Goal: Communication & Community: Participate in discussion

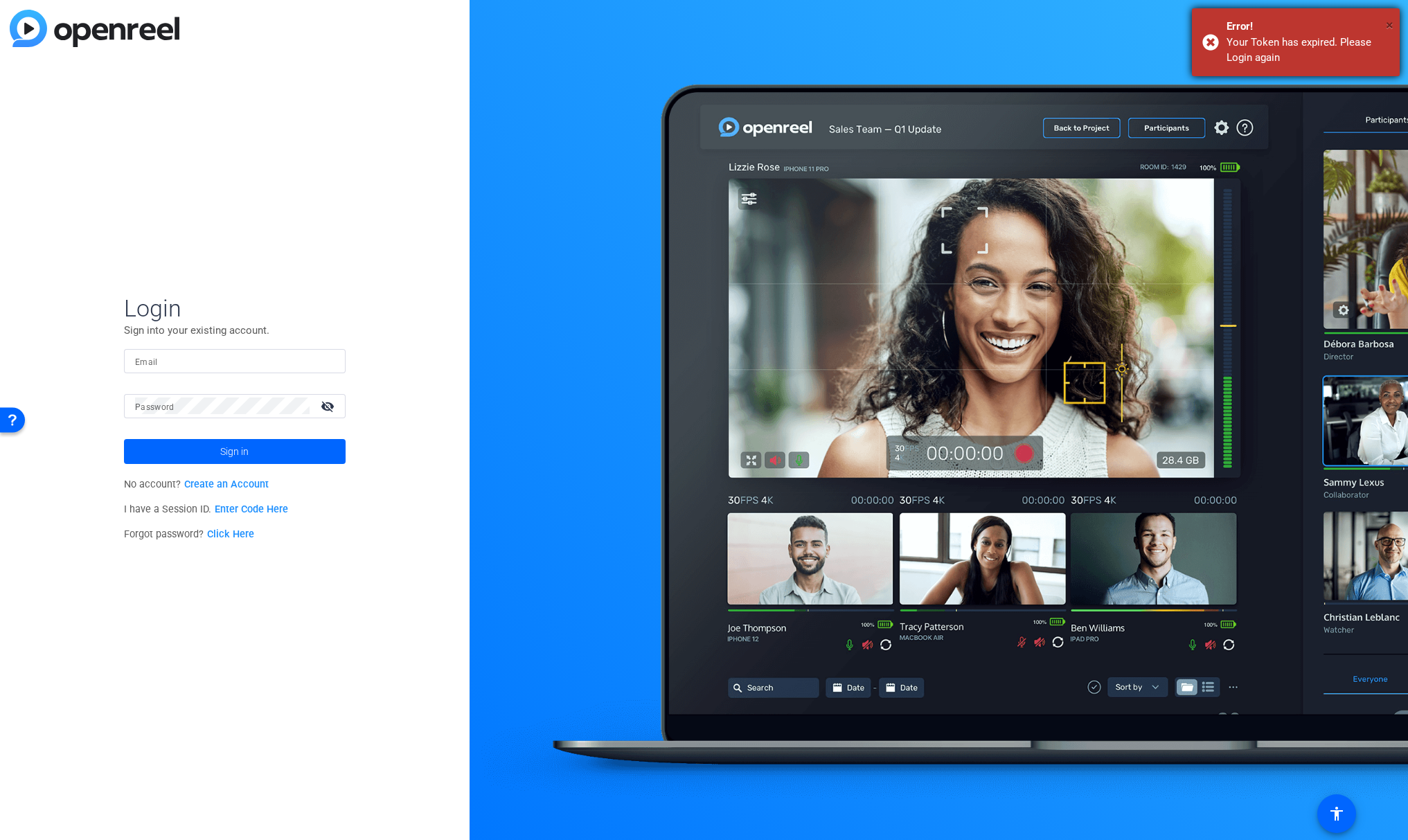
click at [1393, 26] on span "×" at bounding box center [1389, 26] width 8 height 17
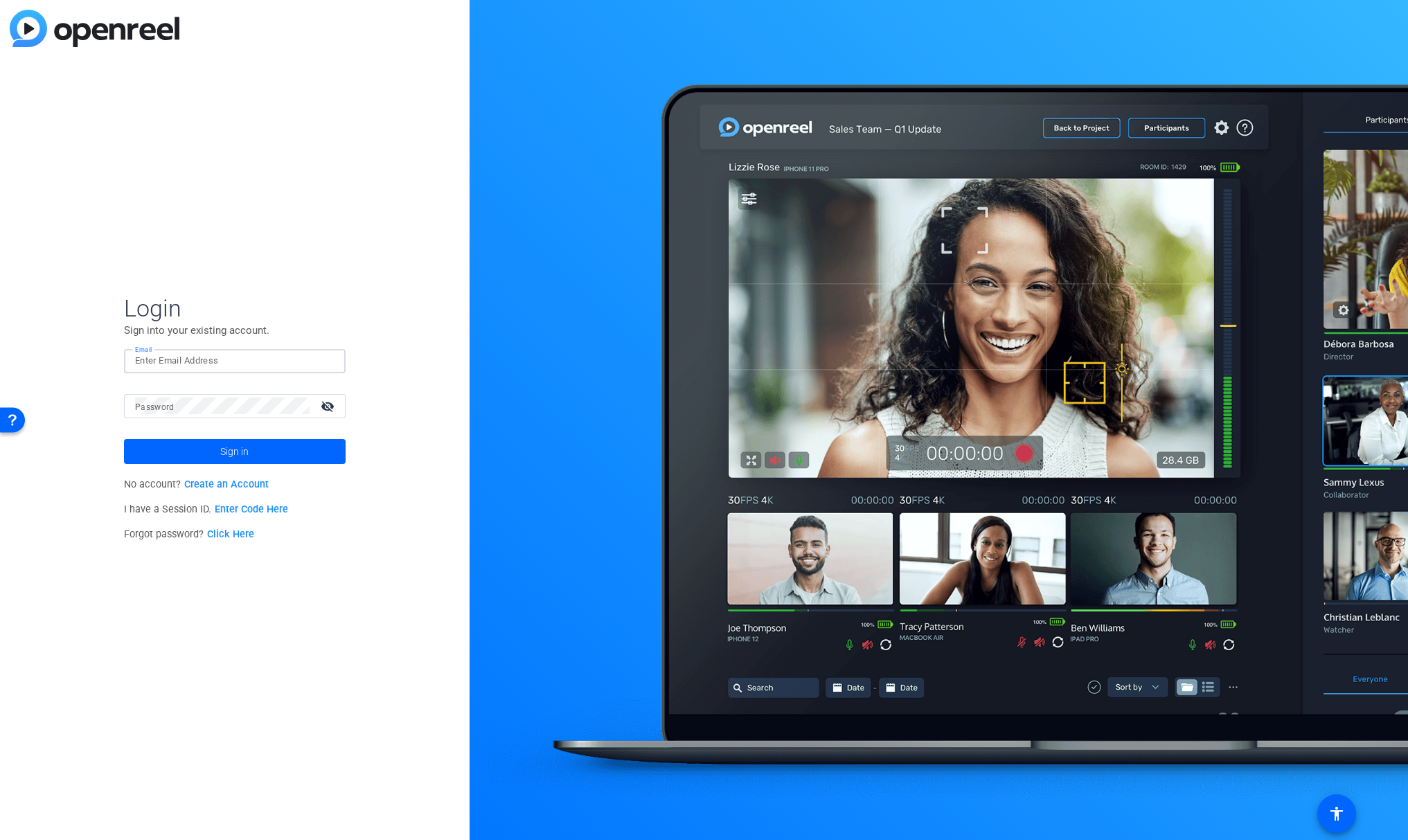
click at [162, 363] on input "Email" at bounding box center [234, 361] width 199 height 17
type input "erin.higgins@servicenow.com"
click at [124, 439] on button "Sign in" at bounding box center [234, 451] width 222 height 25
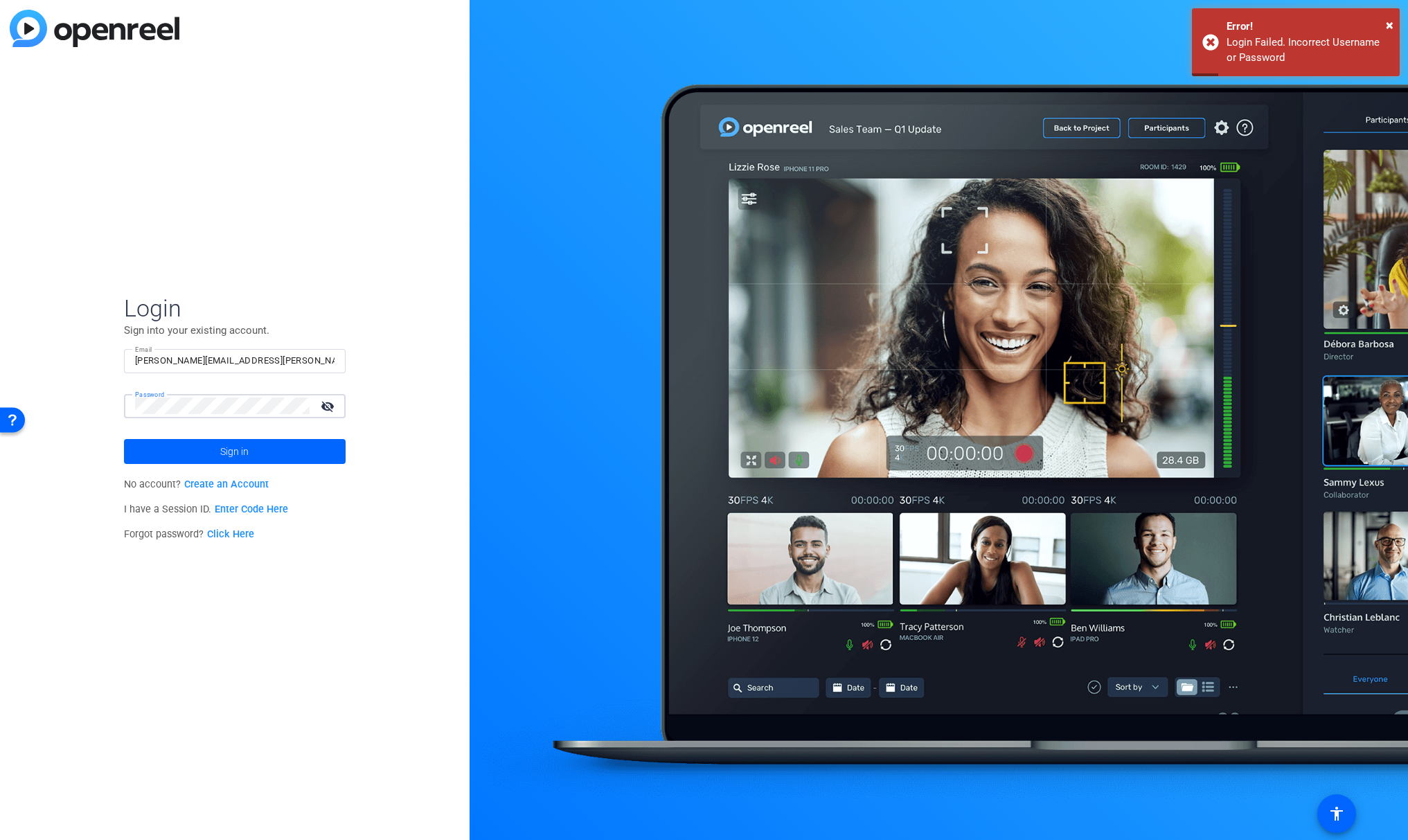
click at [131, 400] on div "Password visibility_off" at bounding box center [234, 406] width 222 height 24
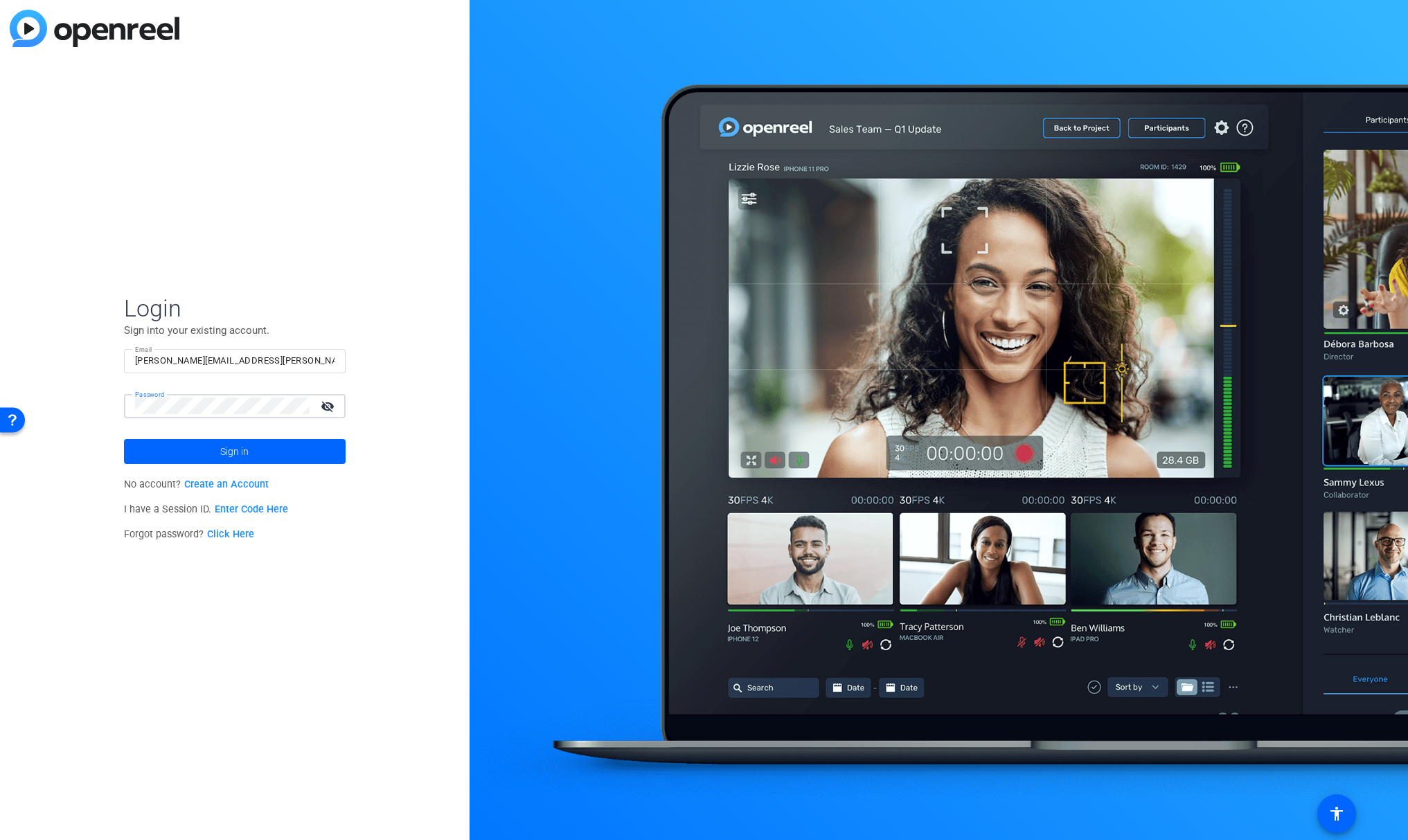
click at [124, 439] on button "Sign in" at bounding box center [234, 451] width 222 height 25
click at [188, 416] on div at bounding box center [222, 406] width 175 height 24
click at [97, 400] on div "Login Sign into your existing account. Email erin.higgins@servicenow.com Passwo…" at bounding box center [234, 420] width 470 height 840
click at [124, 439] on button "Sign in" at bounding box center [234, 451] width 222 height 25
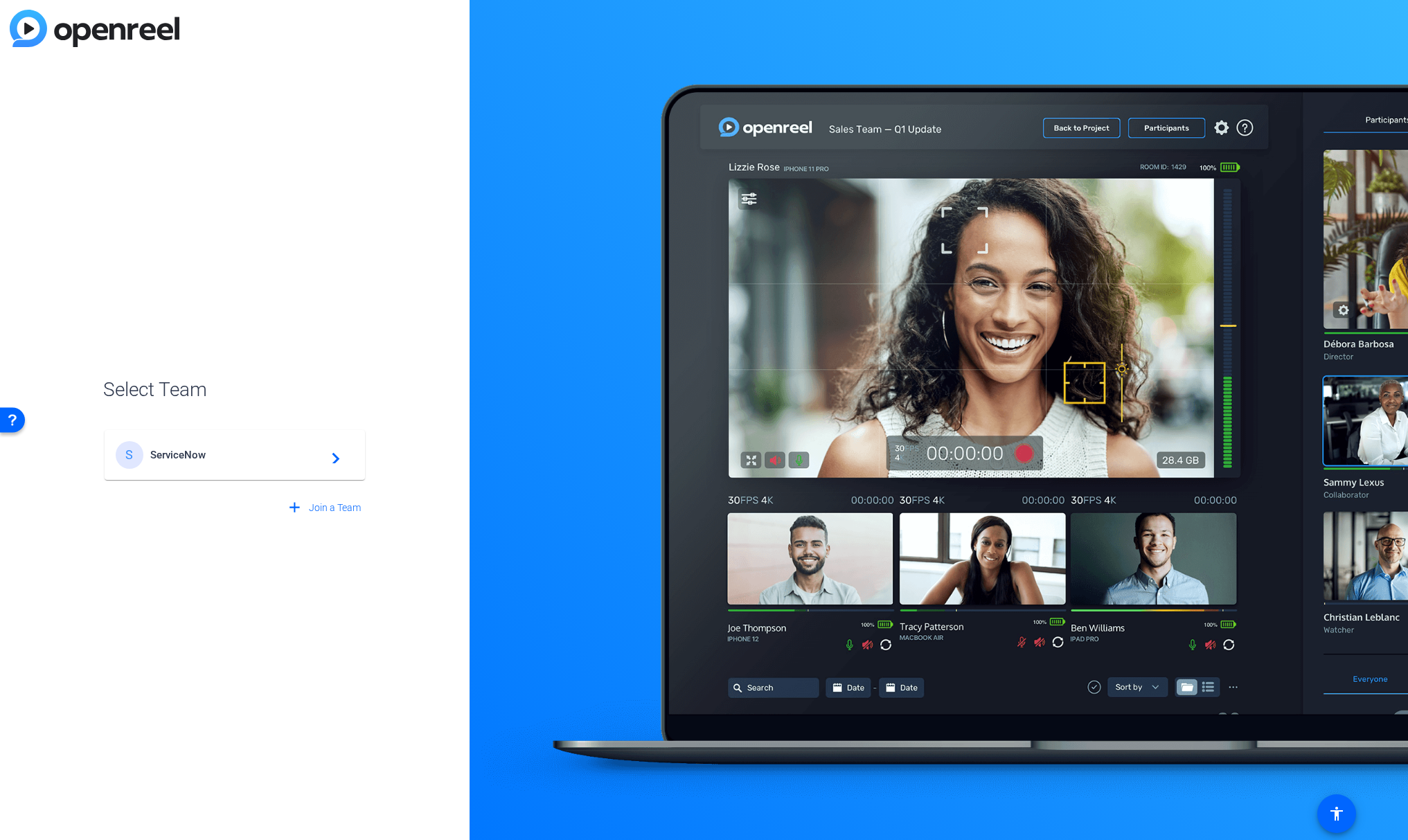
click at [275, 459] on span "ServiceNow" at bounding box center [236, 455] width 173 height 13
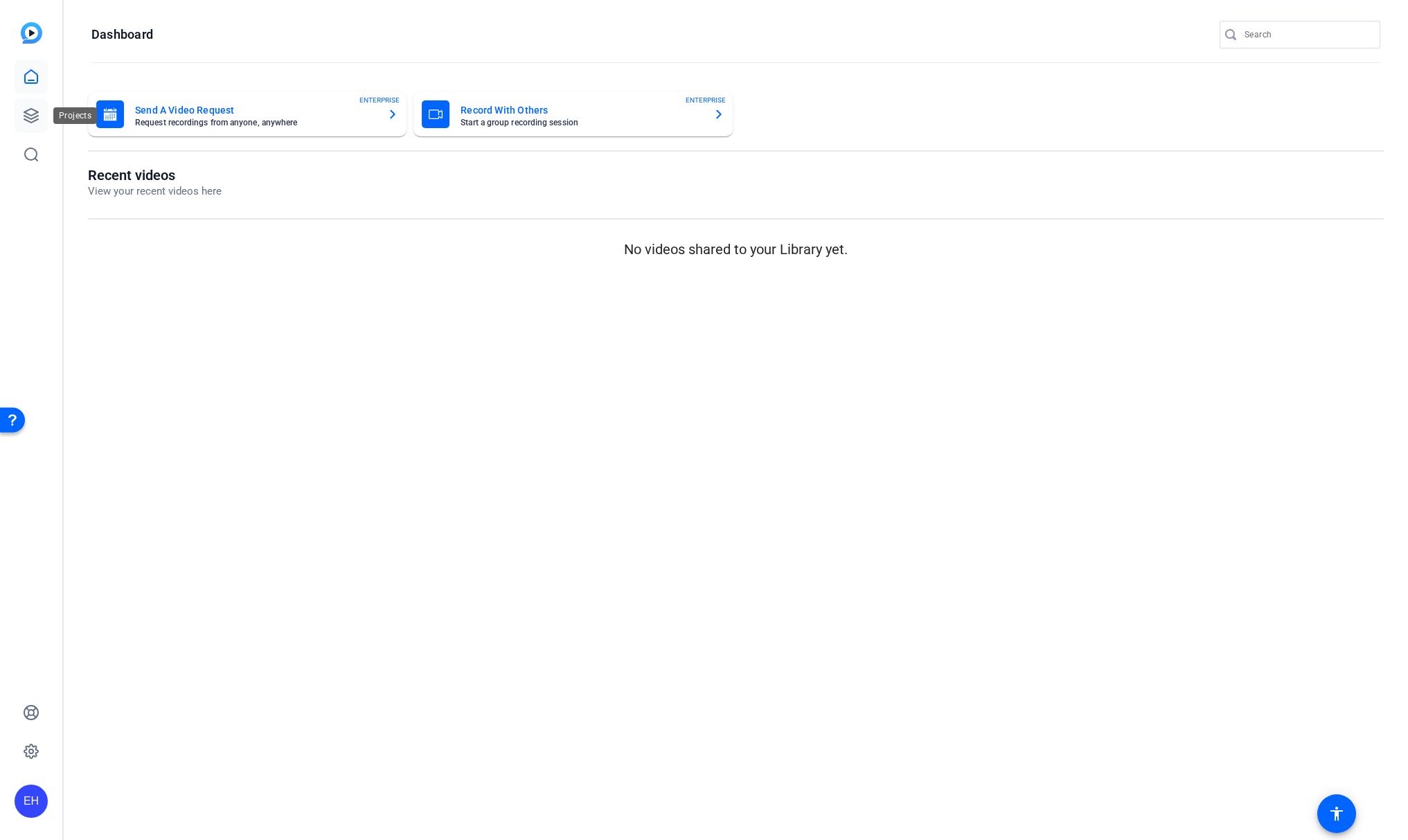
click at [28, 111] on icon at bounding box center [32, 116] width 17 height 17
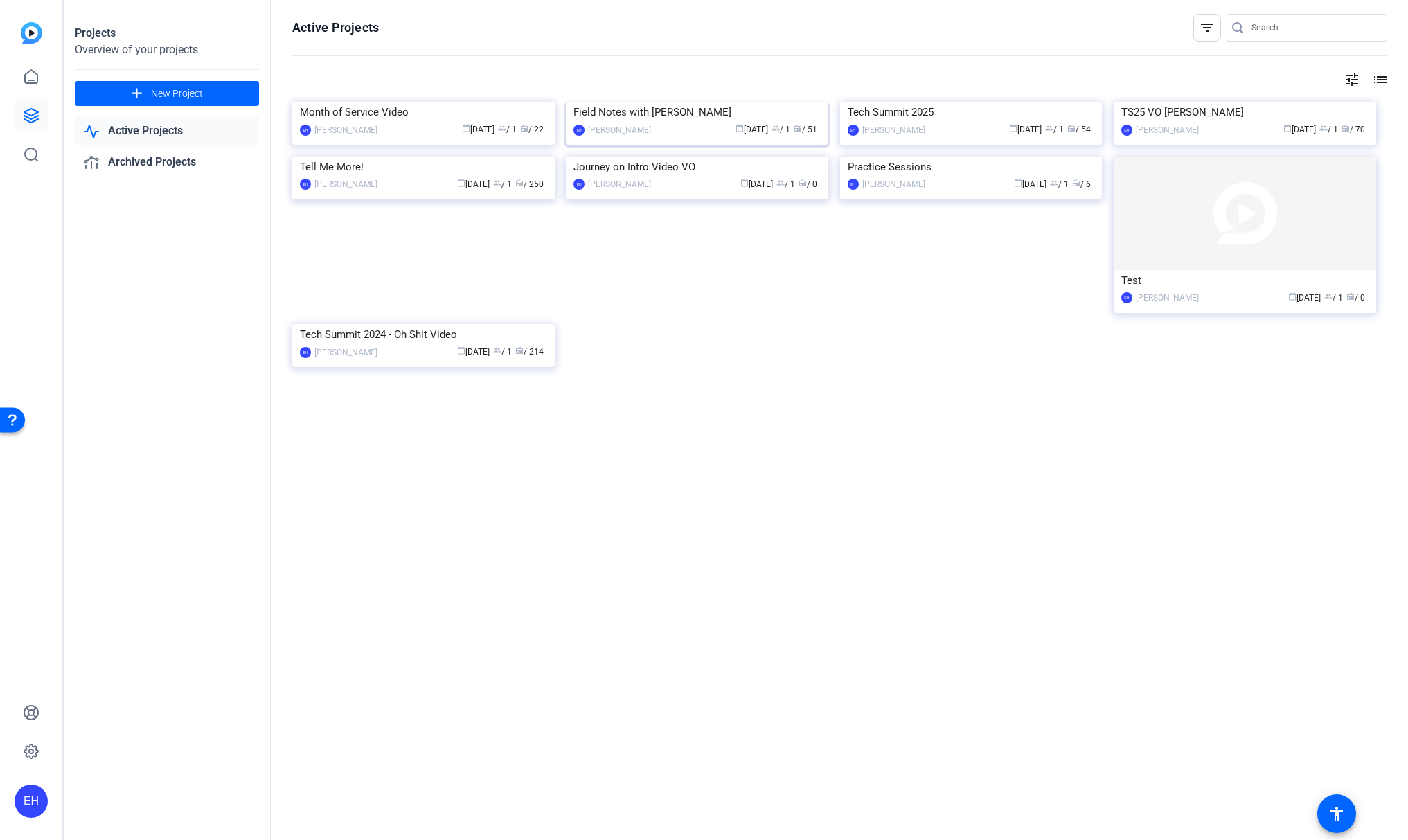
click at [708, 123] on div "Field Notes with Mark Morgan" at bounding box center [697, 112] width 247 height 20
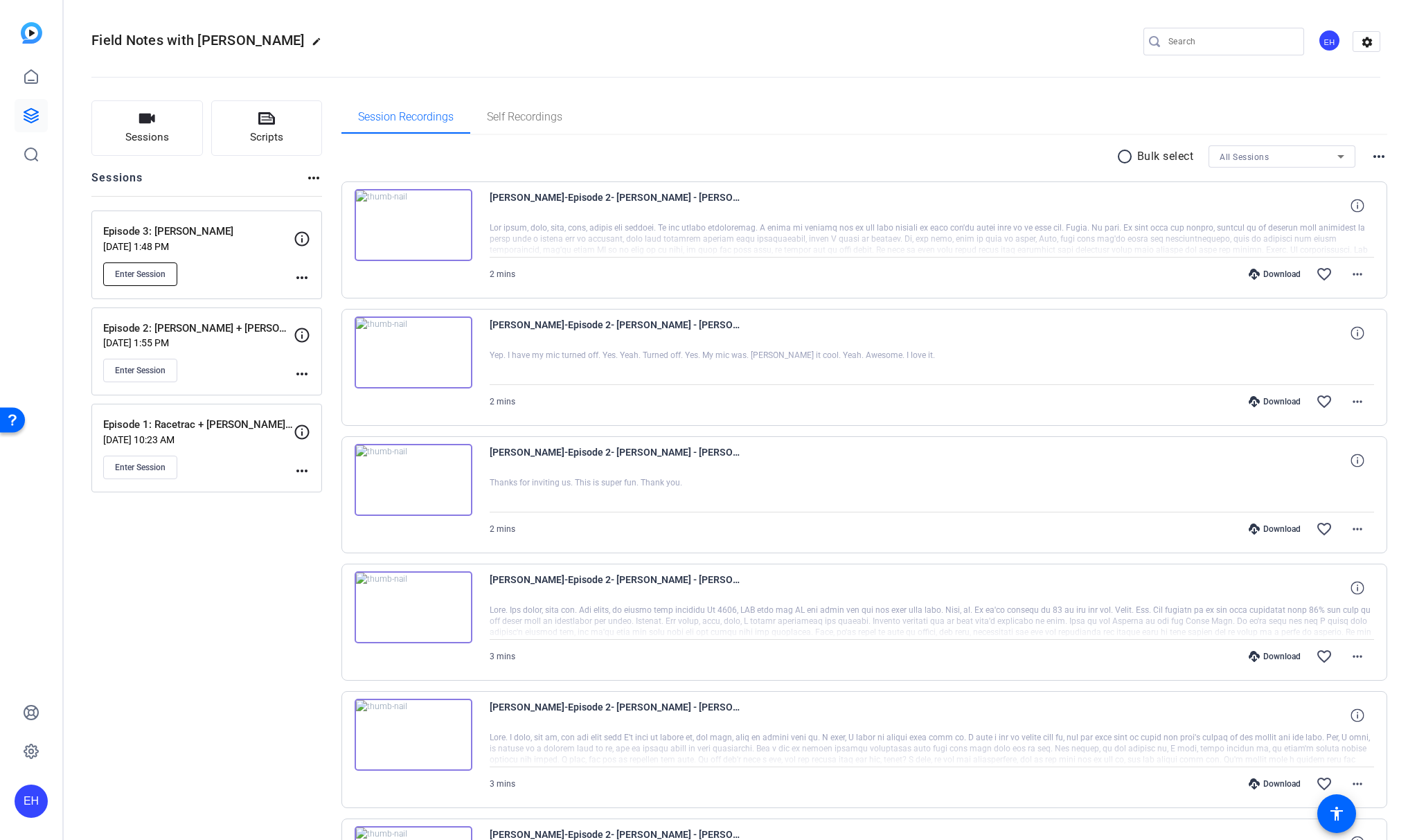
click at [144, 268] on span "Enter Session" at bounding box center [140, 273] width 50 height 11
click at [141, 272] on span "Enter Session" at bounding box center [140, 273] width 50 height 11
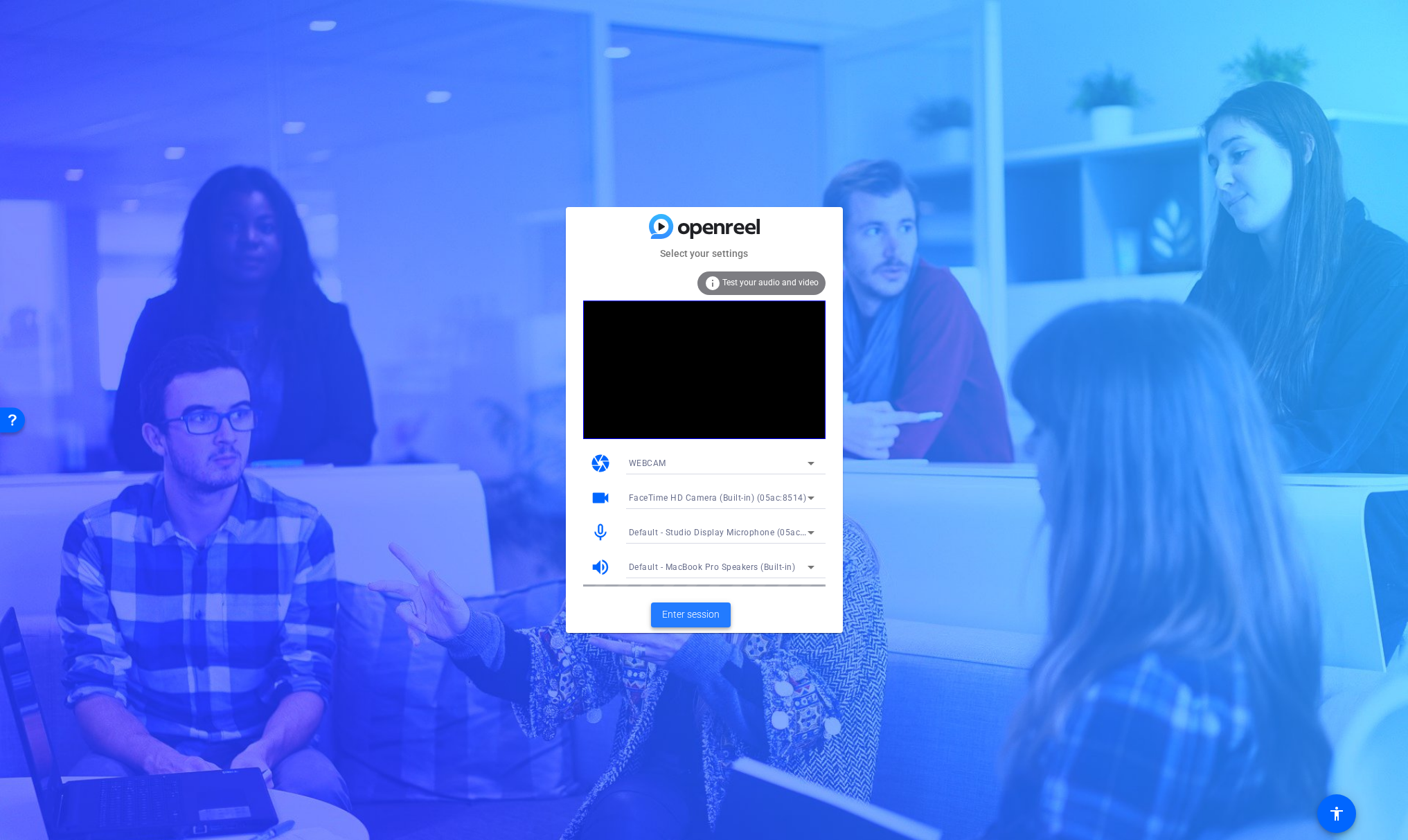
click at [705, 612] on span "Enter session" at bounding box center [690, 614] width 57 height 14
click at [811, 495] on mat-form-field "FaceTime HD Camera (Built-in) (05ac:8514)" at bounding box center [722, 498] width 208 height 22
click at [810, 496] on icon at bounding box center [811, 498] width 17 height 17
click at [780, 538] on mat-option "Studio Display Camera (15bc:0000)" at bounding box center [722, 548] width 208 height 22
click at [684, 613] on span "Enter session" at bounding box center [690, 614] width 57 height 14
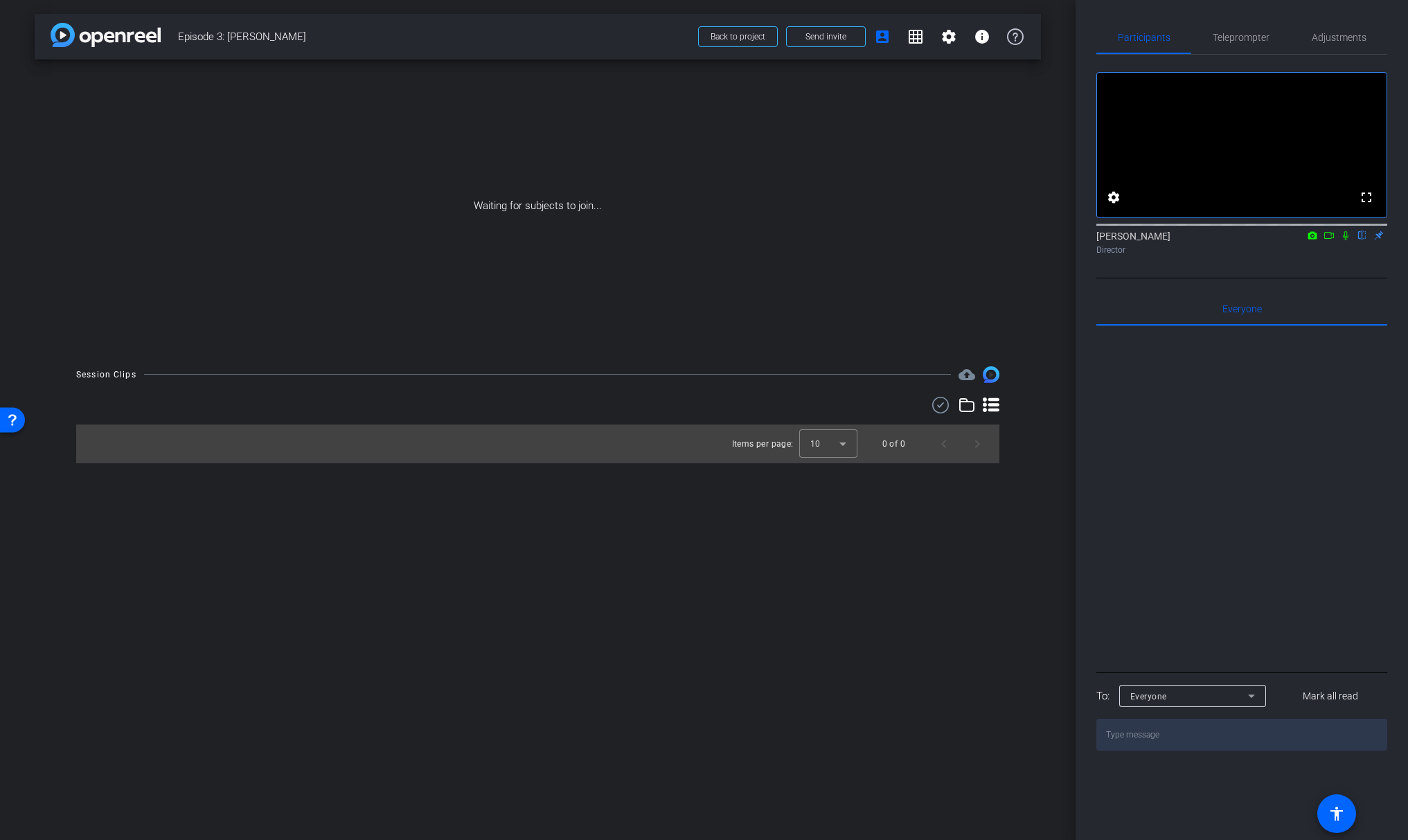
click at [1344, 240] on icon at bounding box center [1346, 235] width 6 height 9
click at [1329, 240] on icon at bounding box center [1329, 235] width 11 height 9
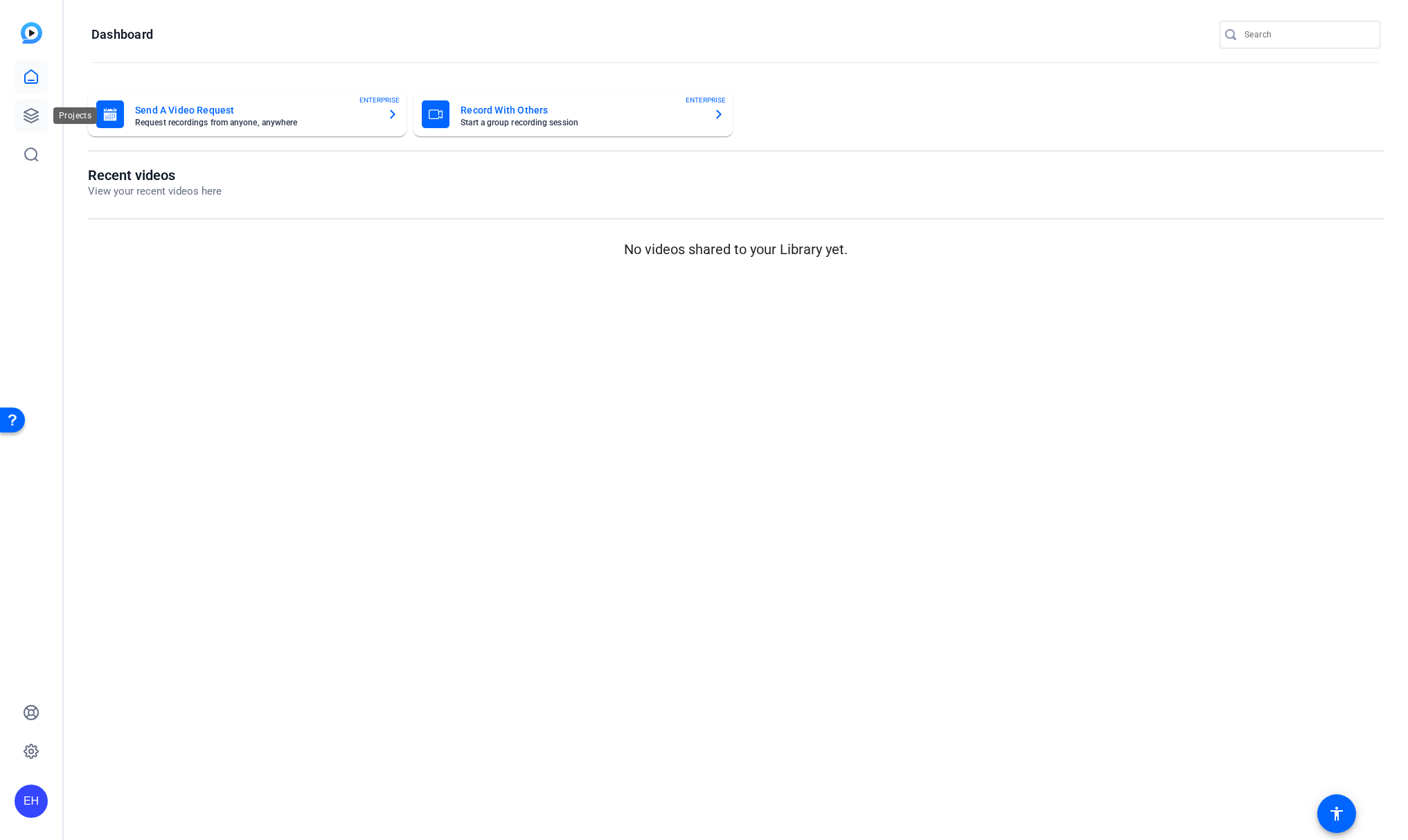
click at [20, 115] on link at bounding box center [31, 115] width 33 height 33
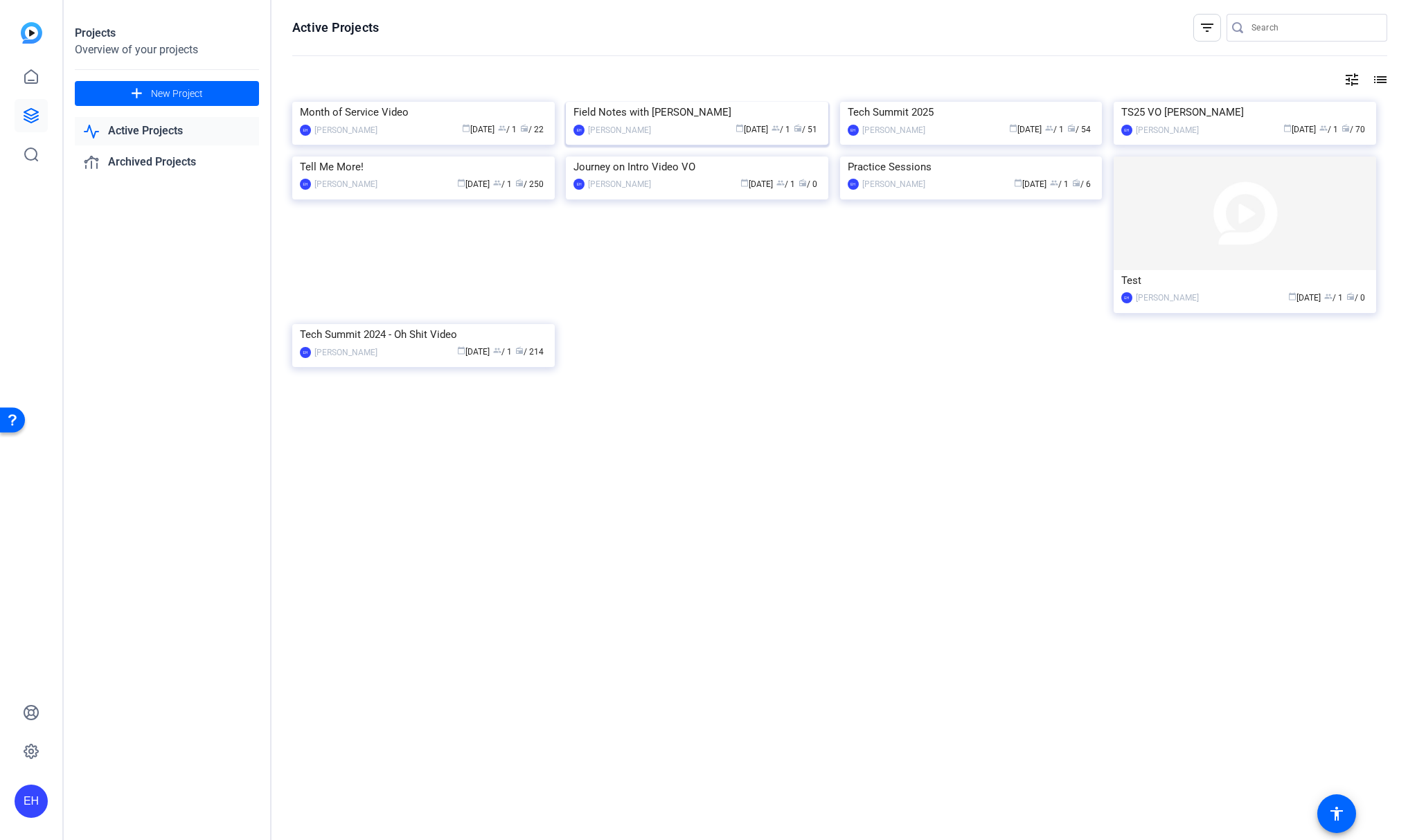
click at [708, 101] on img at bounding box center [697, 101] width 263 height 0
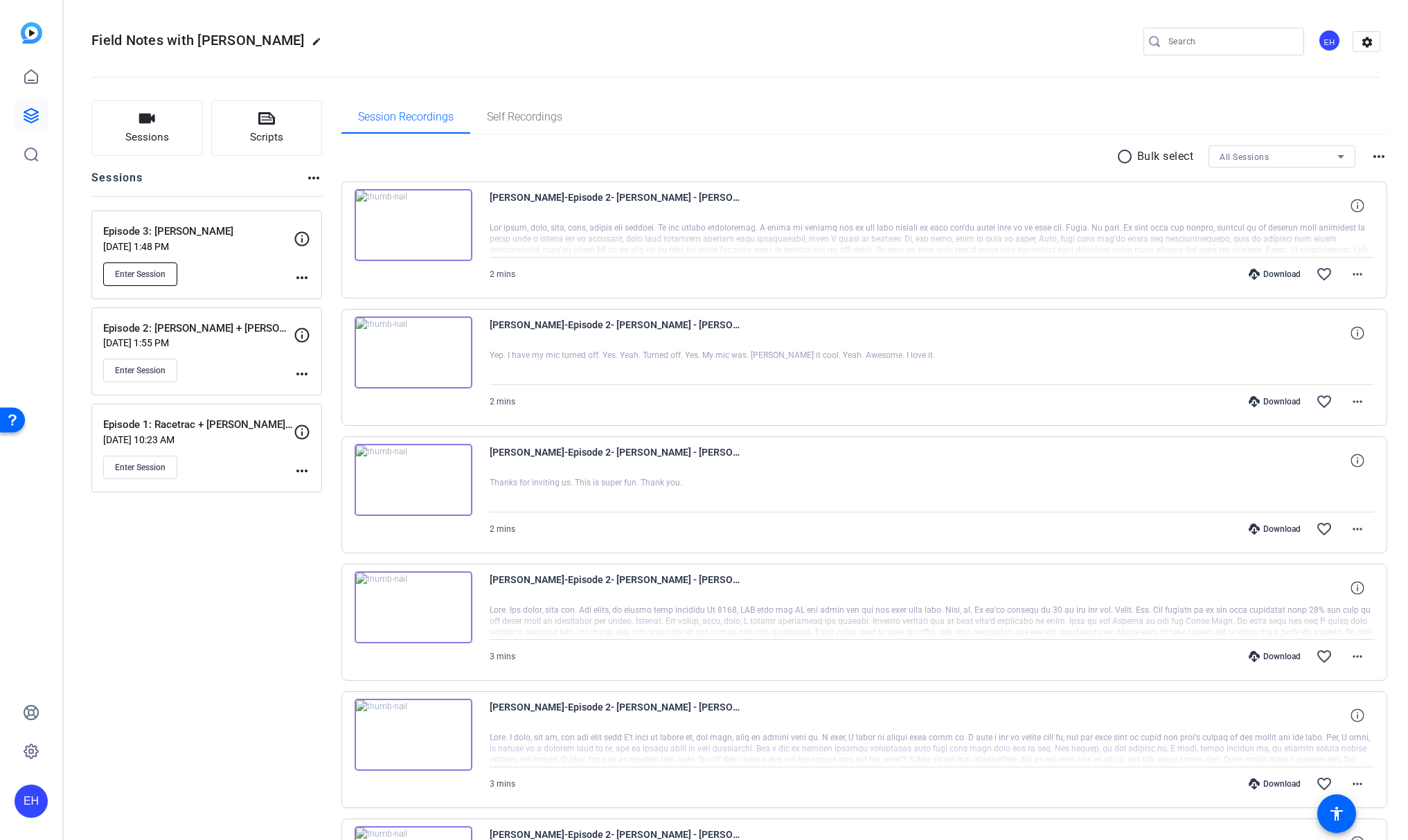
click at [142, 273] on span "Enter Session" at bounding box center [140, 273] width 50 height 11
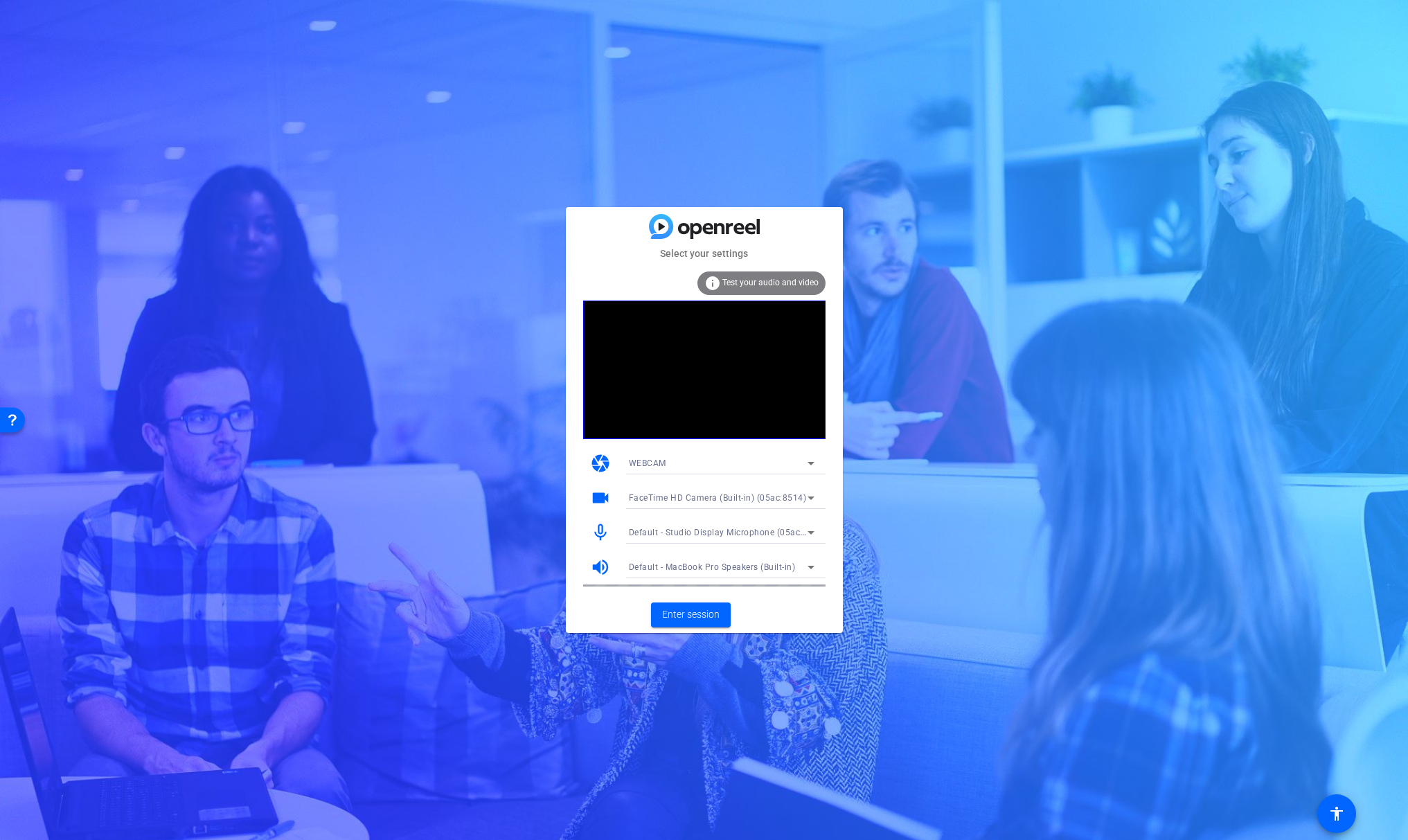
click at [811, 495] on icon at bounding box center [811, 498] width 17 height 17
click at [775, 544] on mat-option "Studio Display Camera (15bc:0000)" at bounding box center [722, 548] width 208 height 22
click at [692, 618] on span "Enter session" at bounding box center [690, 614] width 57 height 14
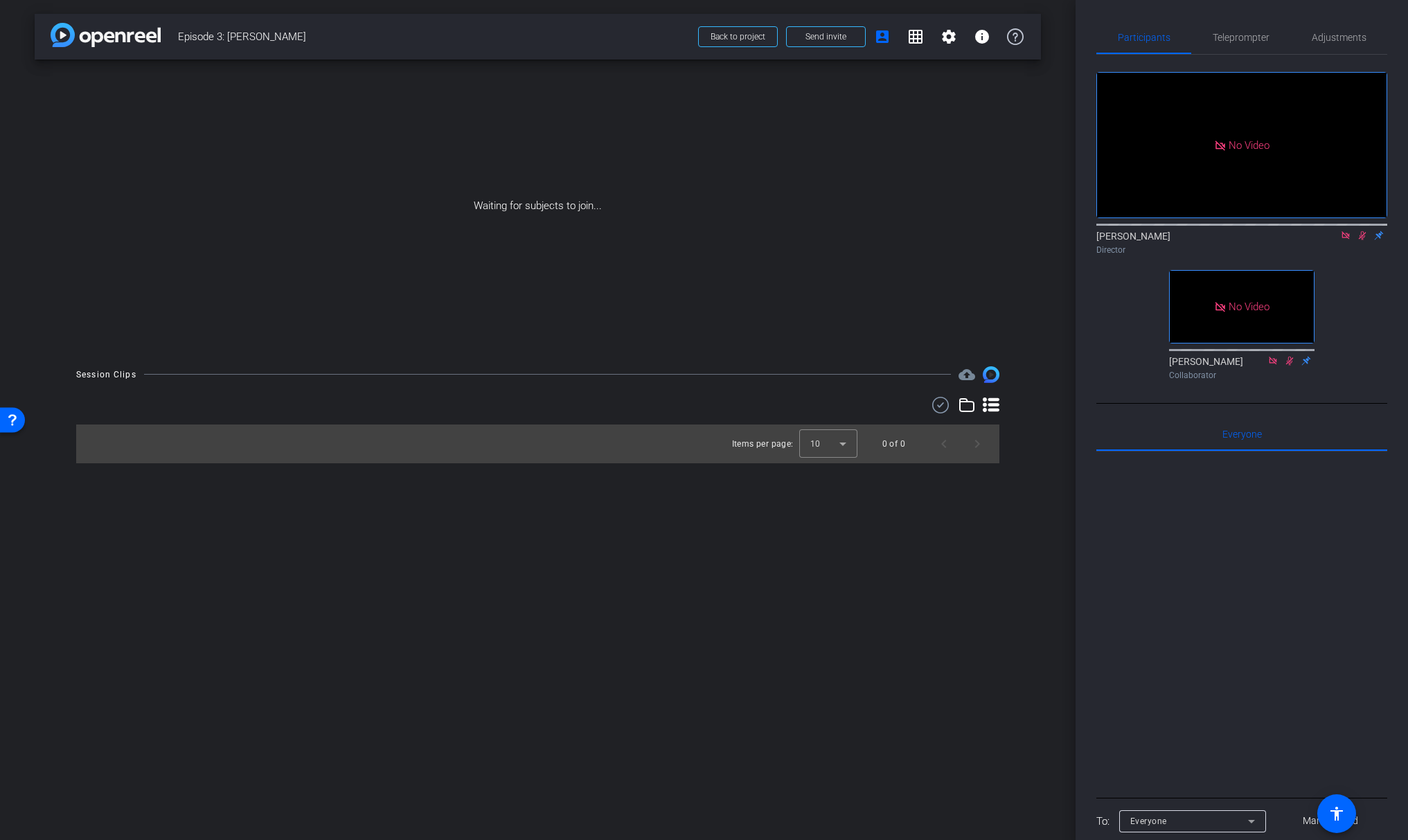
click at [1345, 240] on icon at bounding box center [1345, 235] width 11 height 9
click at [1328, 240] on icon at bounding box center [1329, 235] width 11 height 9
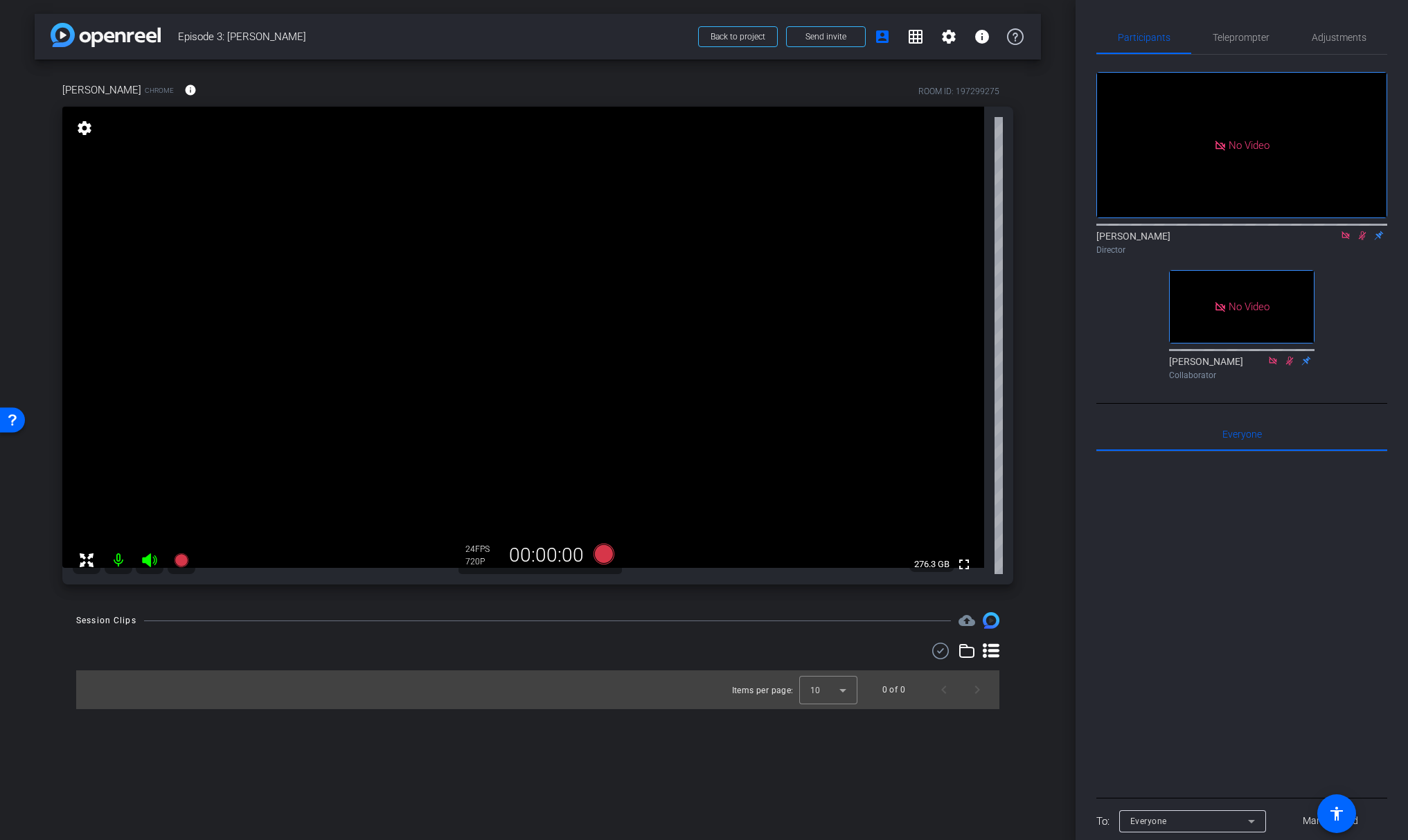
click at [146, 564] on icon at bounding box center [150, 561] width 17 height 17
click at [128, 559] on mat-icon at bounding box center [118, 560] width 28 height 28
click at [146, 560] on icon at bounding box center [149, 560] width 14 height 14
click at [148, 559] on icon at bounding box center [149, 560] width 14 height 14
click at [148, 556] on icon at bounding box center [149, 560] width 14 height 14
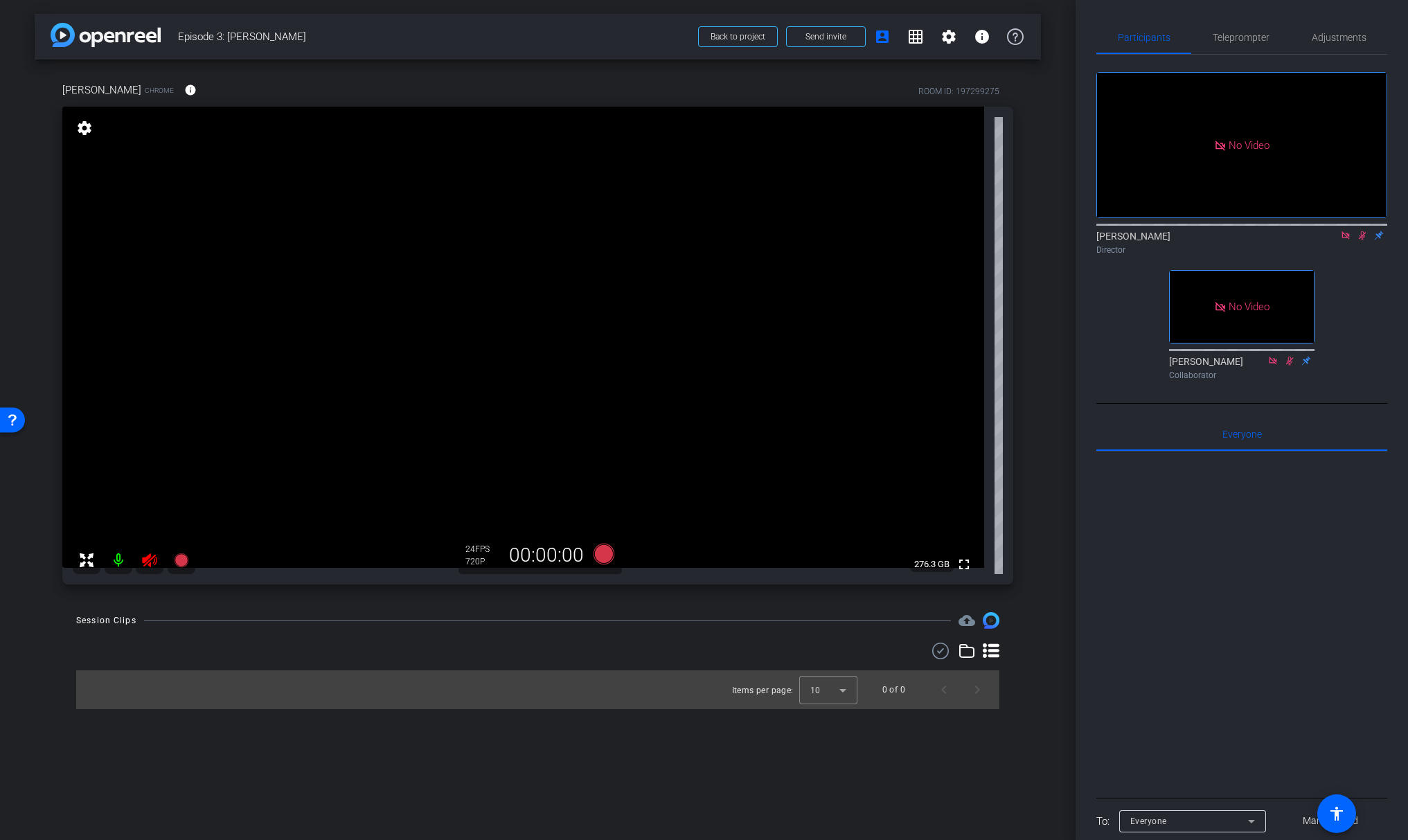
click at [148, 562] on icon at bounding box center [150, 561] width 17 height 17
click at [127, 561] on mat-icon at bounding box center [118, 560] width 28 height 28
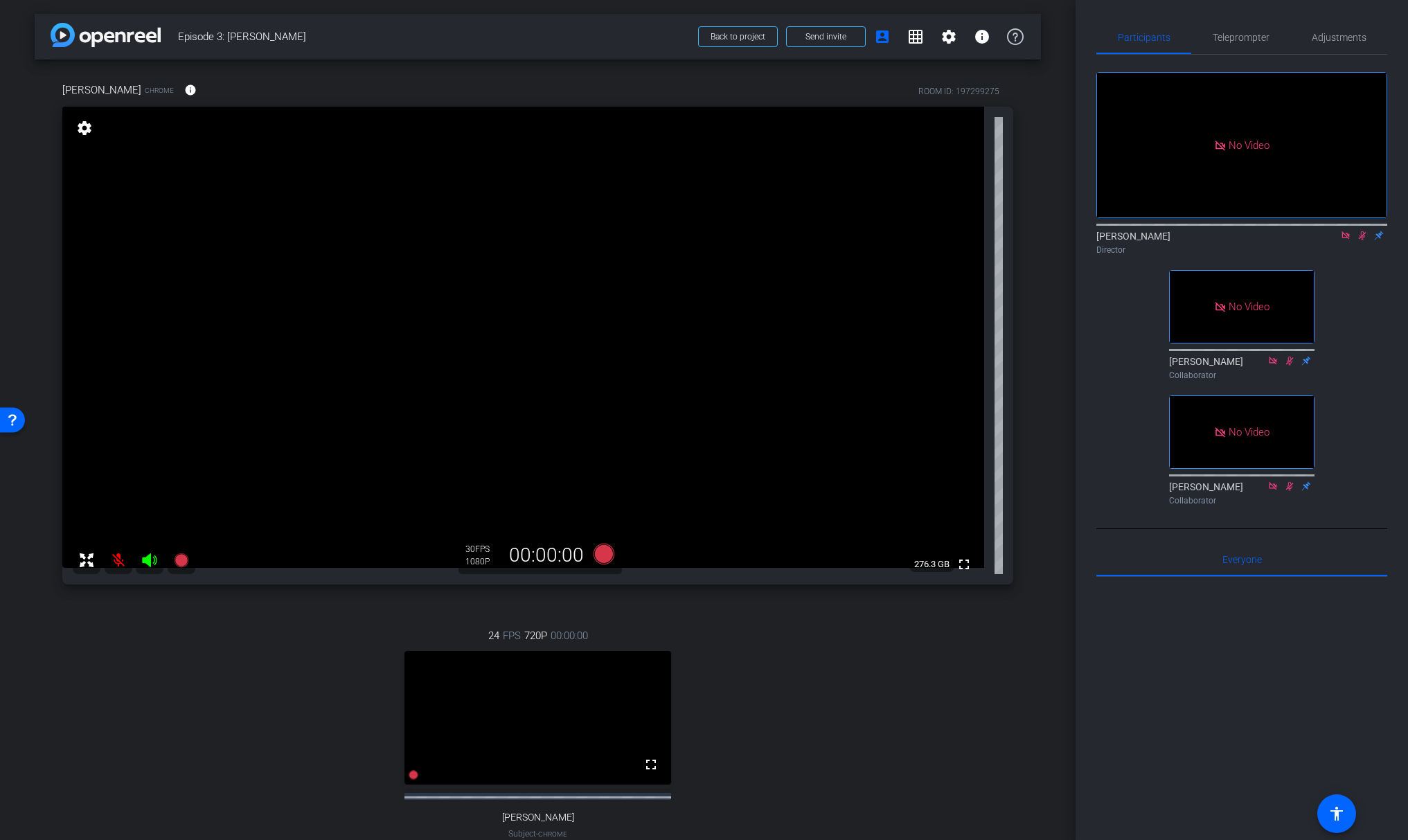
click at [1346, 240] on icon at bounding box center [1345, 235] width 11 height 9
click at [1344, 240] on icon at bounding box center [1346, 235] width 8 height 9
click at [1347, 240] on icon at bounding box center [1346, 235] width 6 height 9
click at [1347, 240] on icon at bounding box center [1346, 235] width 8 height 9
click at [1346, 240] on icon at bounding box center [1345, 235] width 11 height 9
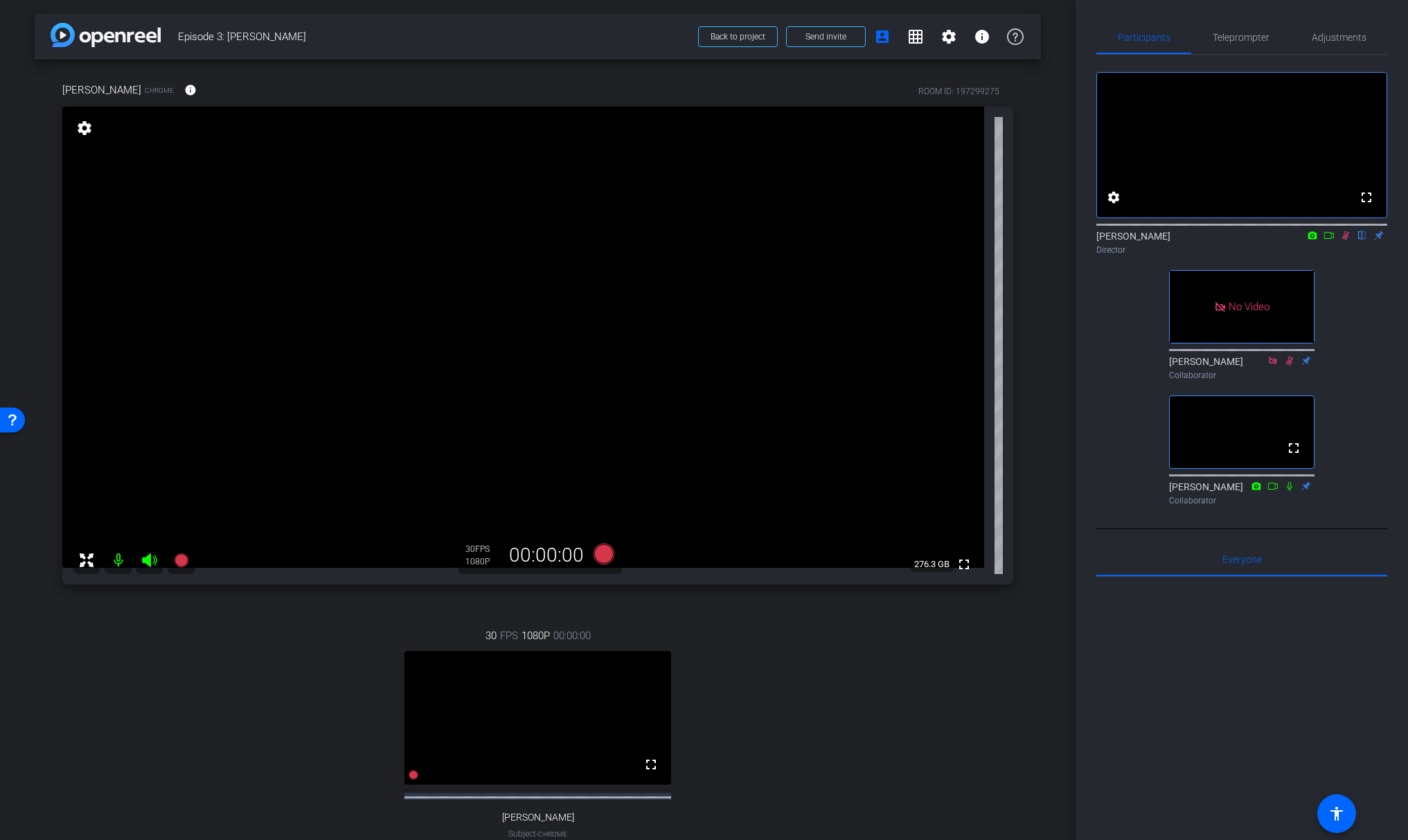
click at [1344, 240] on icon at bounding box center [1345, 235] width 11 height 9
click at [1329, 240] on icon at bounding box center [1329, 235] width 11 height 9
click at [1360, 240] on icon at bounding box center [1362, 235] width 11 height 9
click at [1345, 240] on icon at bounding box center [1345, 235] width 11 height 9
click at [1346, 240] on icon at bounding box center [1345, 235] width 11 height 9
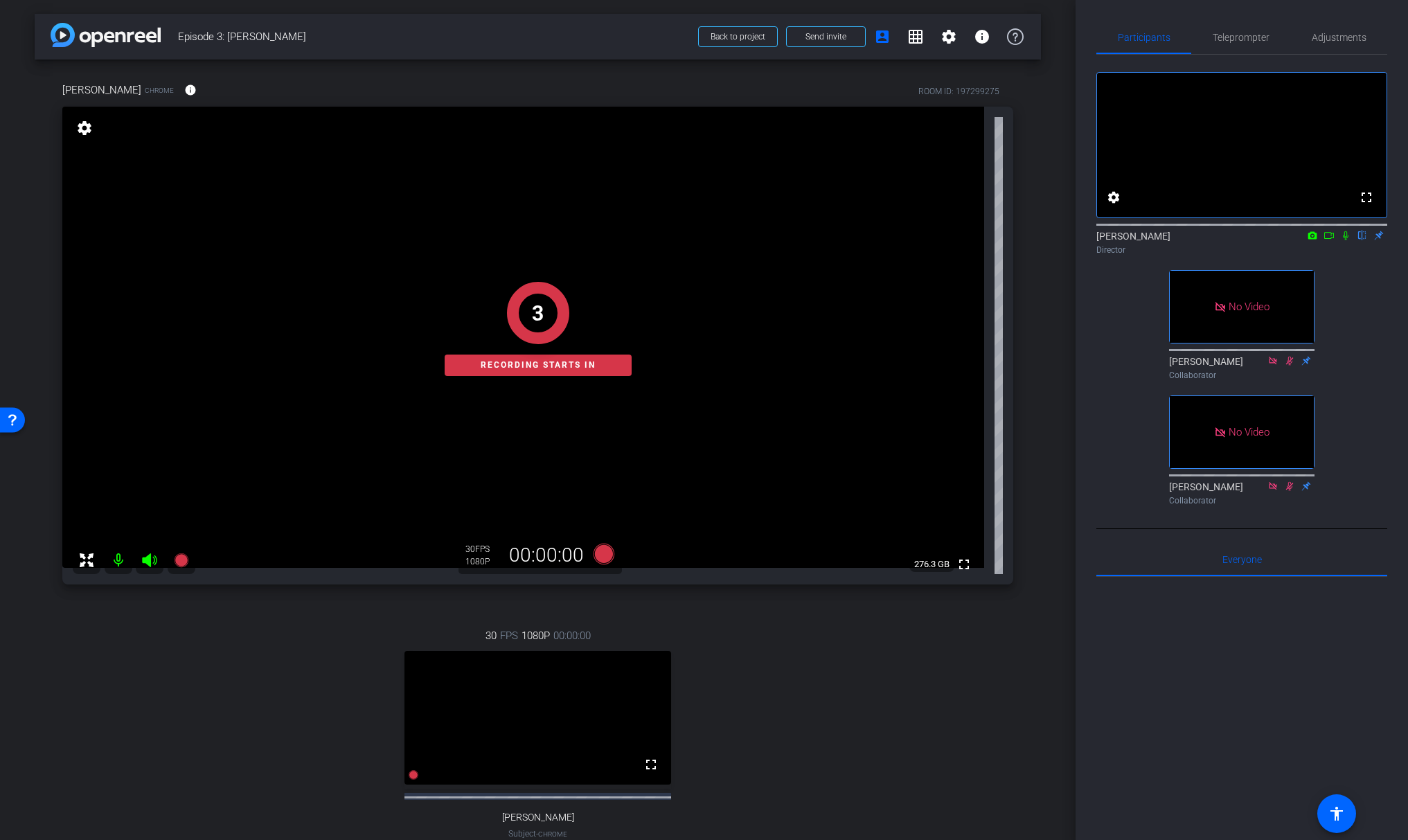
click at [1331, 240] on icon at bounding box center [1329, 235] width 11 height 9
click at [1362, 240] on icon at bounding box center [1362, 235] width 11 height 9
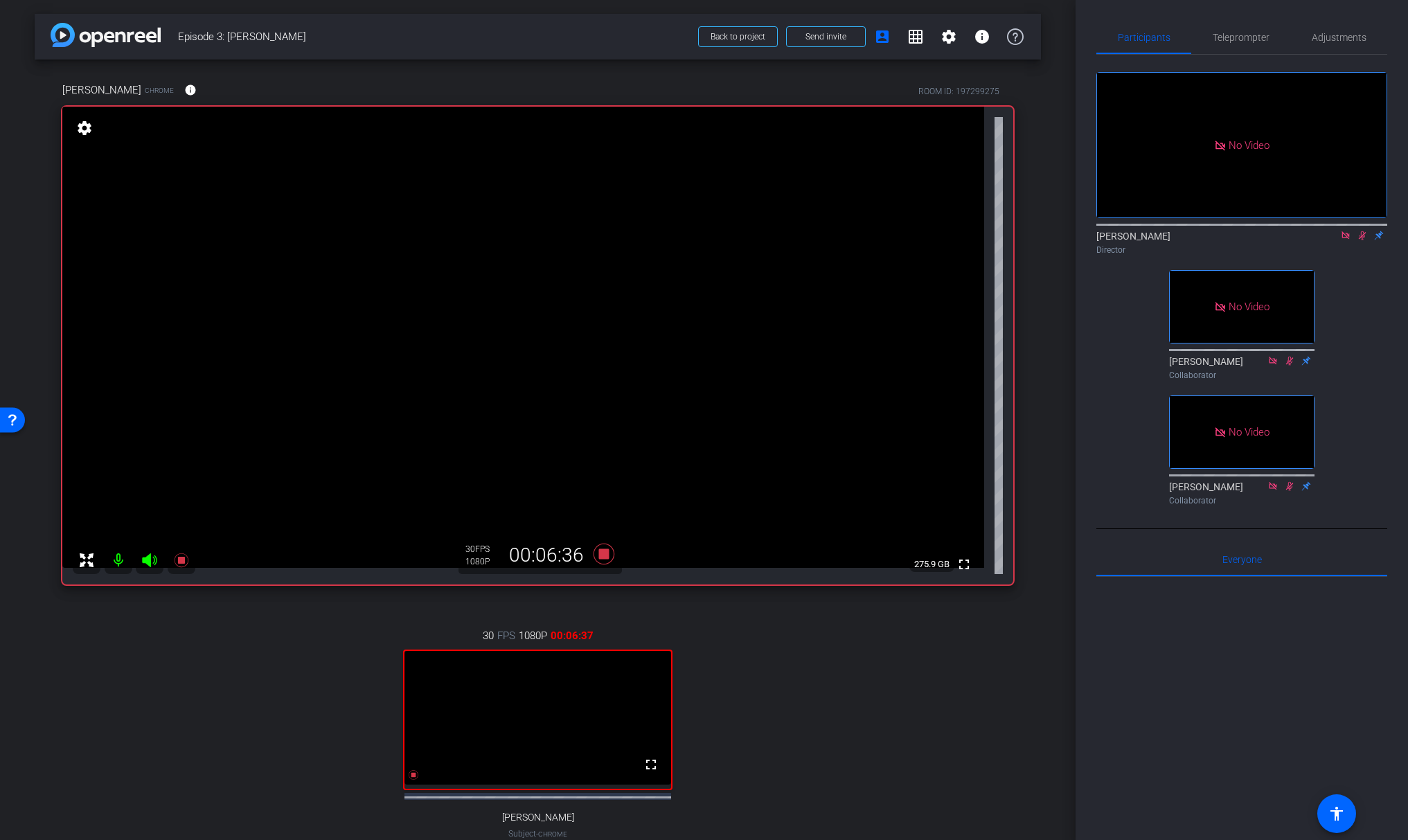
click at [1344, 240] on icon at bounding box center [1345, 235] width 11 height 9
click at [1347, 240] on icon at bounding box center [1346, 235] width 8 height 9
click at [1344, 240] on icon at bounding box center [1346, 235] width 6 height 9
click at [1333, 239] on icon at bounding box center [1329, 235] width 9 height 7
click at [1345, 239] on icon at bounding box center [1345, 234] width 8 height 8
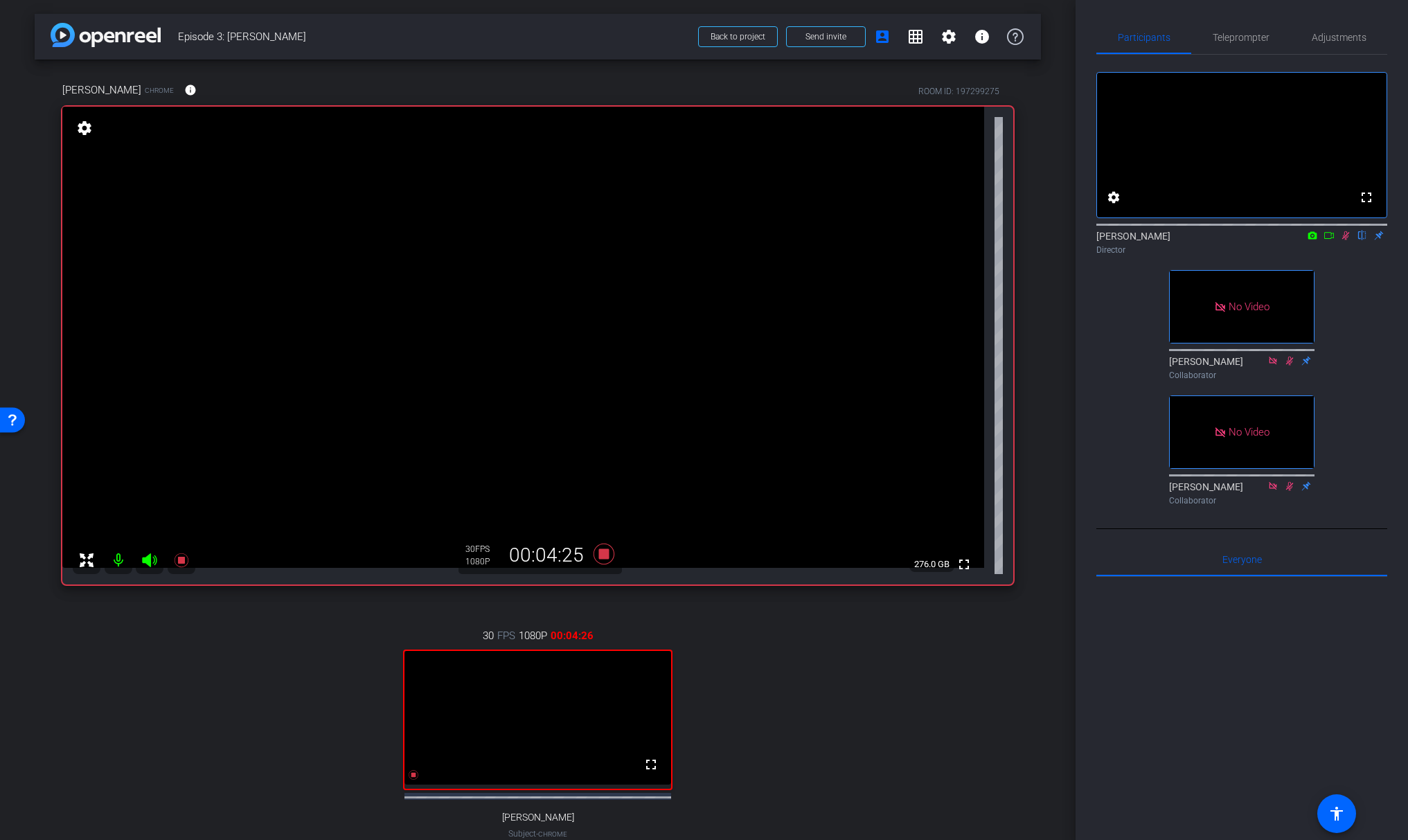
click at [1345, 240] on icon at bounding box center [1346, 235] width 8 height 9
click at [1344, 240] on icon at bounding box center [1346, 235] width 6 height 9
click at [1330, 240] on icon at bounding box center [1329, 235] width 11 height 9
click at [1344, 240] on icon at bounding box center [1345, 235] width 11 height 9
click at [1347, 240] on icon at bounding box center [1346, 235] width 8 height 9
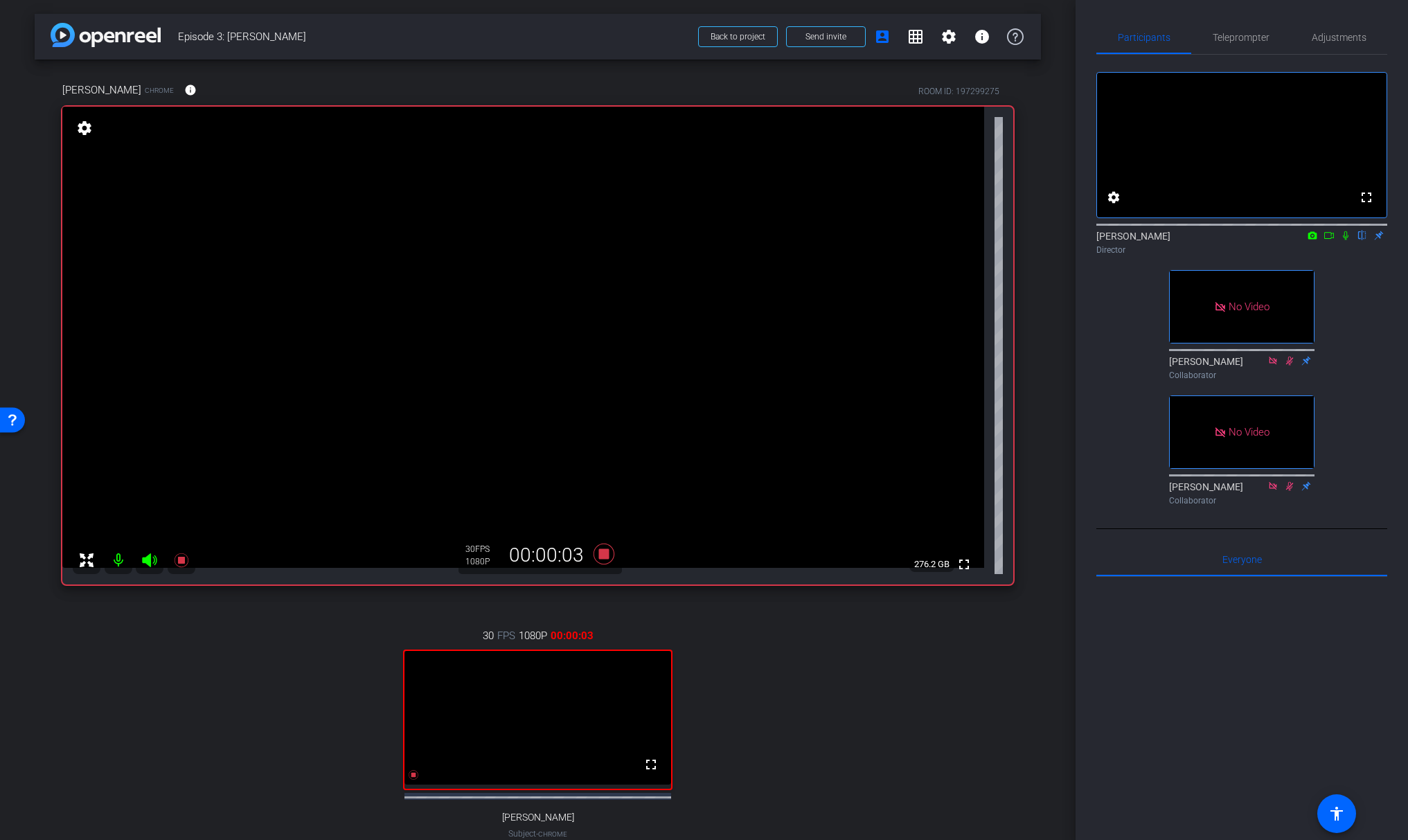
click at [1347, 240] on icon at bounding box center [1346, 235] width 6 height 9
click at [1331, 239] on icon at bounding box center [1329, 235] width 9 height 7
click at [1345, 239] on icon at bounding box center [1345, 234] width 8 height 8
click at [1347, 240] on icon at bounding box center [1345, 235] width 11 height 9
click at [1327, 240] on icon at bounding box center [1329, 235] width 11 height 9
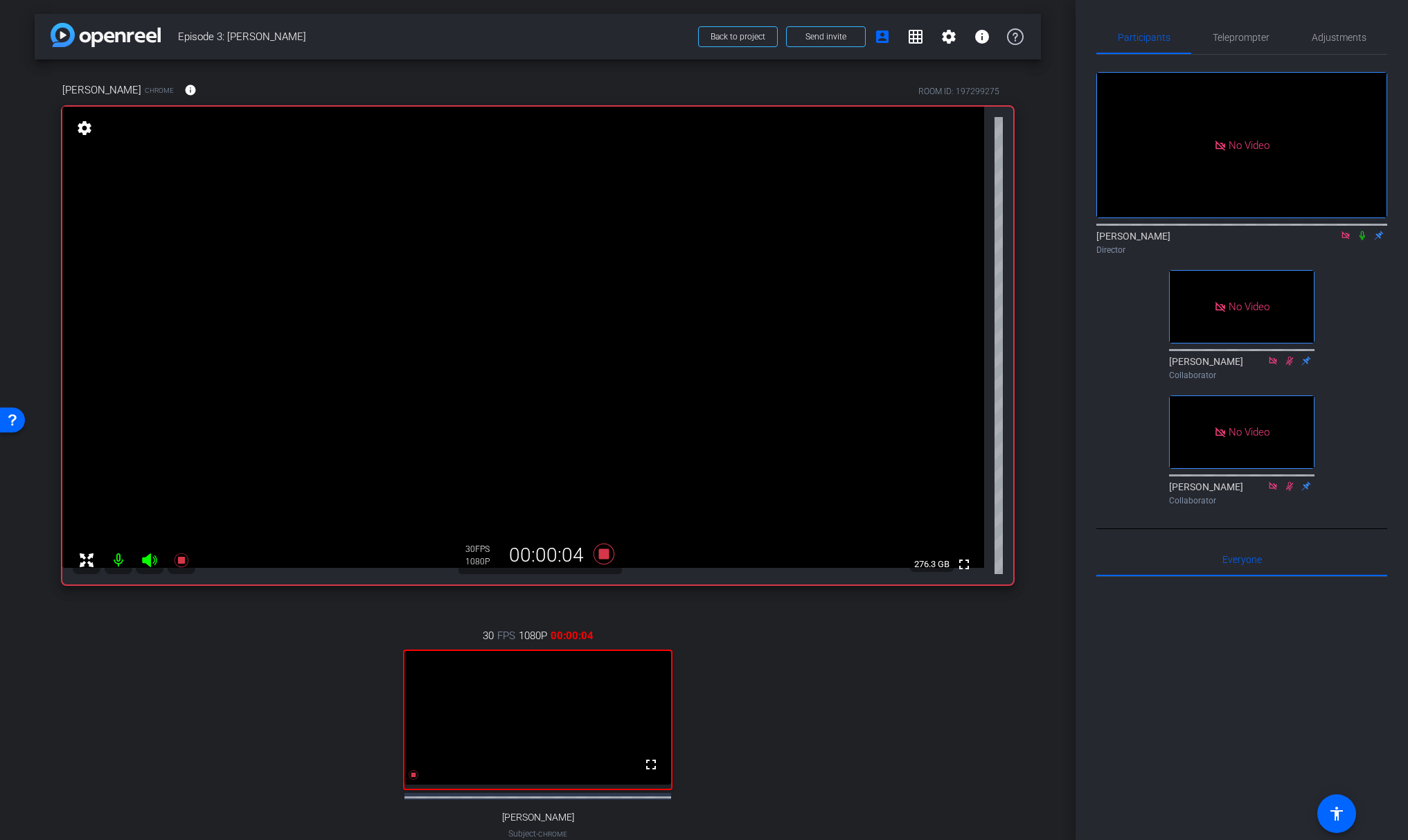
click at [1362, 240] on icon at bounding box center [1362, 235] width 6 height 9
click at [1344, 240] on icon at bounding box center [1345, 235] width 11 height 9
click at [1331, 240] on icon at bounding box center [1329, 235] width 11 height 9
click at [1344, 240] on icon at bounding box center [1345, 235] width 11 height 9
click at [1347, 240] on icon at bounding box center [1345, 235] width 11 height 9
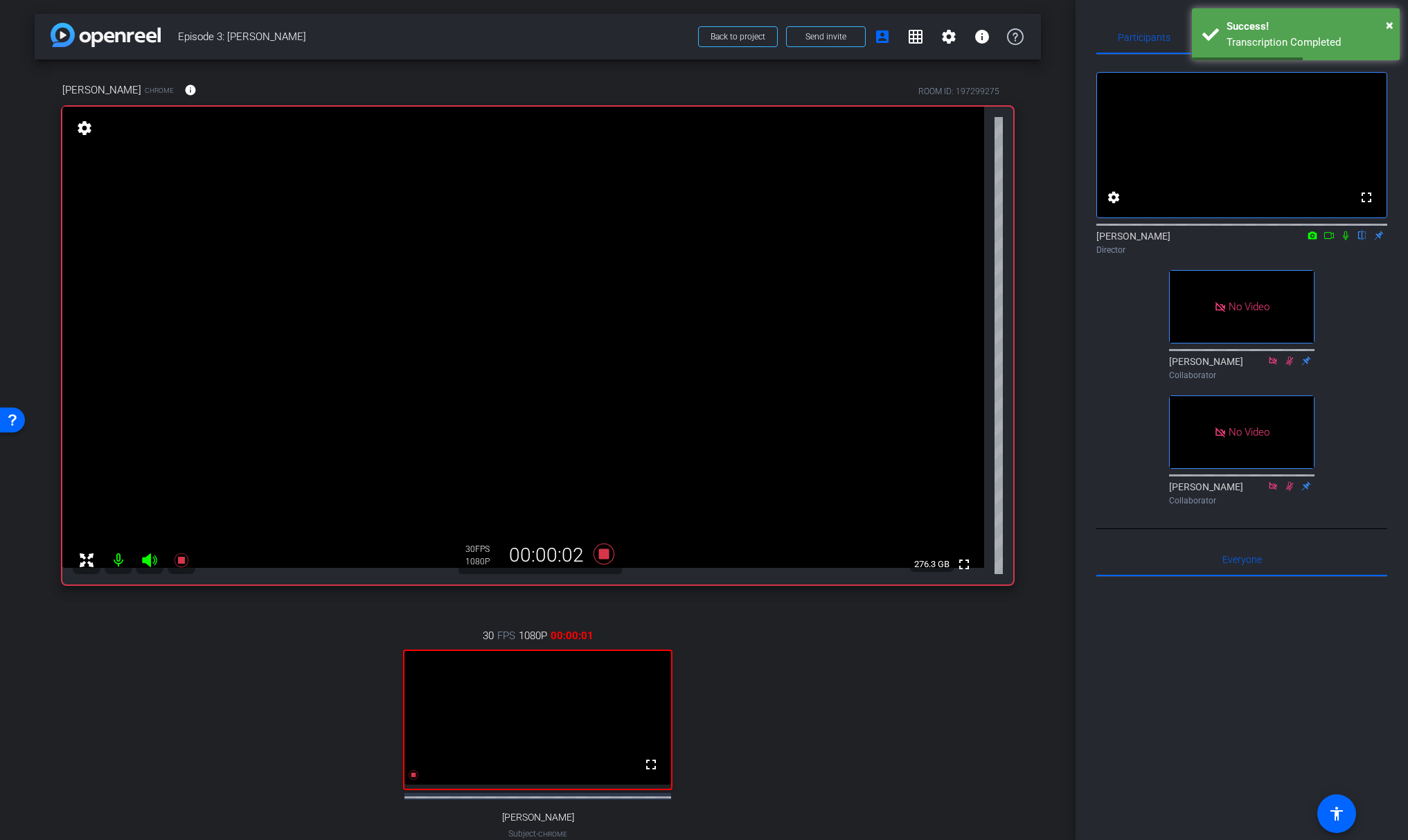
click at [1330, 240] on icon at bounding box center [1329, 235] width 11 height 9
click at [1360, 240] on icon at bounding box center [1362, 235] width 11 height 9
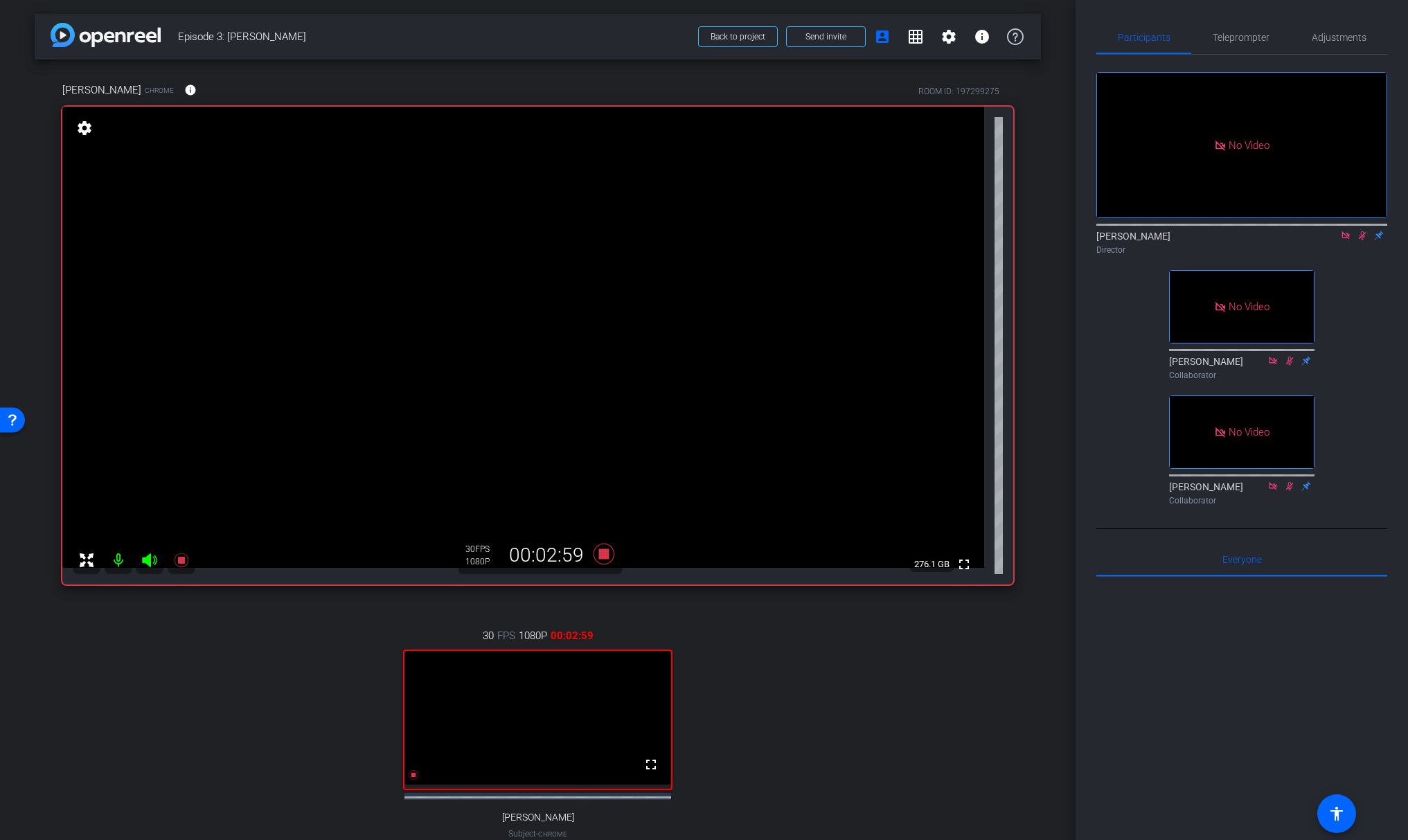
drag, startPoint x: 1362, startPoint y: 254, endPoint x: 1353, endPoint y: 254, distance: 9.0
click at [1361, 240] on icon at bounding box center [1362, 235] width 11 height 9
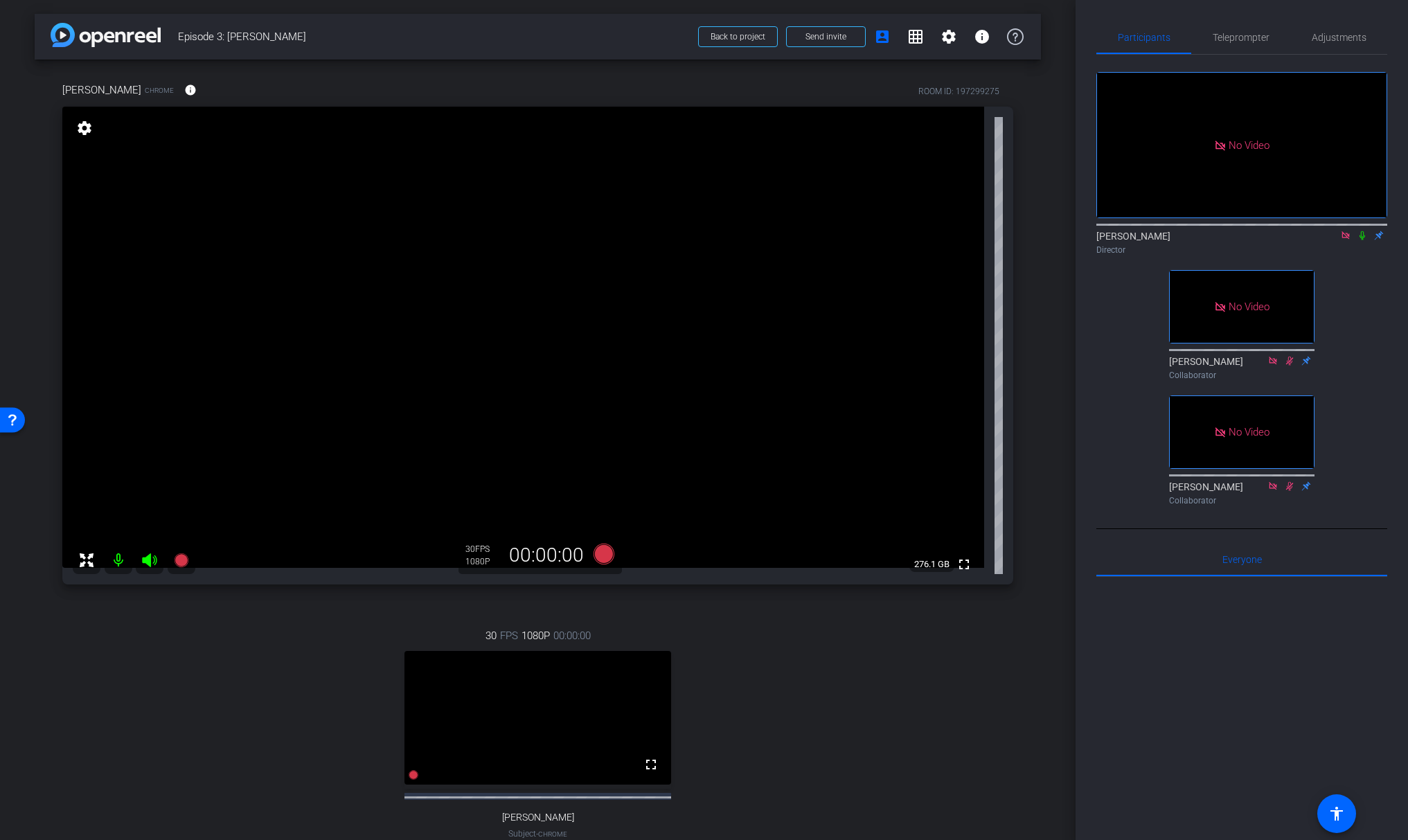
drag, startPoint x: 1345, startPoint y: 254, endPoint x: 1362, endPoint y: 251, distance: 17.3
click at [1361, 253] on div "[PERSON_NAME] Director" at bounding box center [1241, 243] width 291 height 27
drag, startPoint x: 1362, startPoint y: 250, endPoint x: 1361, endPoint y: 265, distance: 15.0
click at [1362, 240] on icon at bounding box center [1362, 235] width 11 height 9
click at [1345, 240] on icon at bounding box center [1345, 235] width 11 height 9
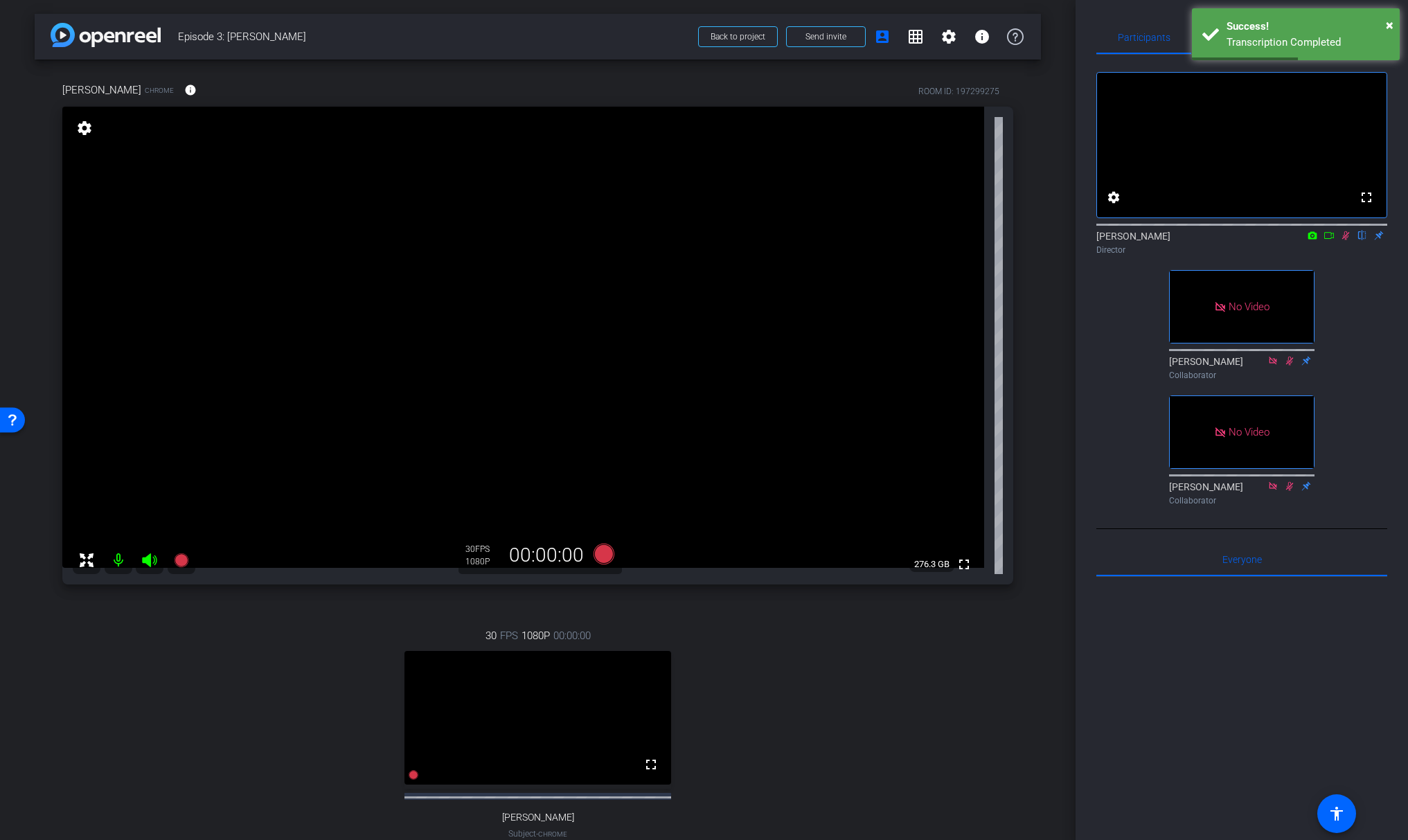
click at [1328, 240] on icon at bounding box center [1329, 235] width 11 height 9
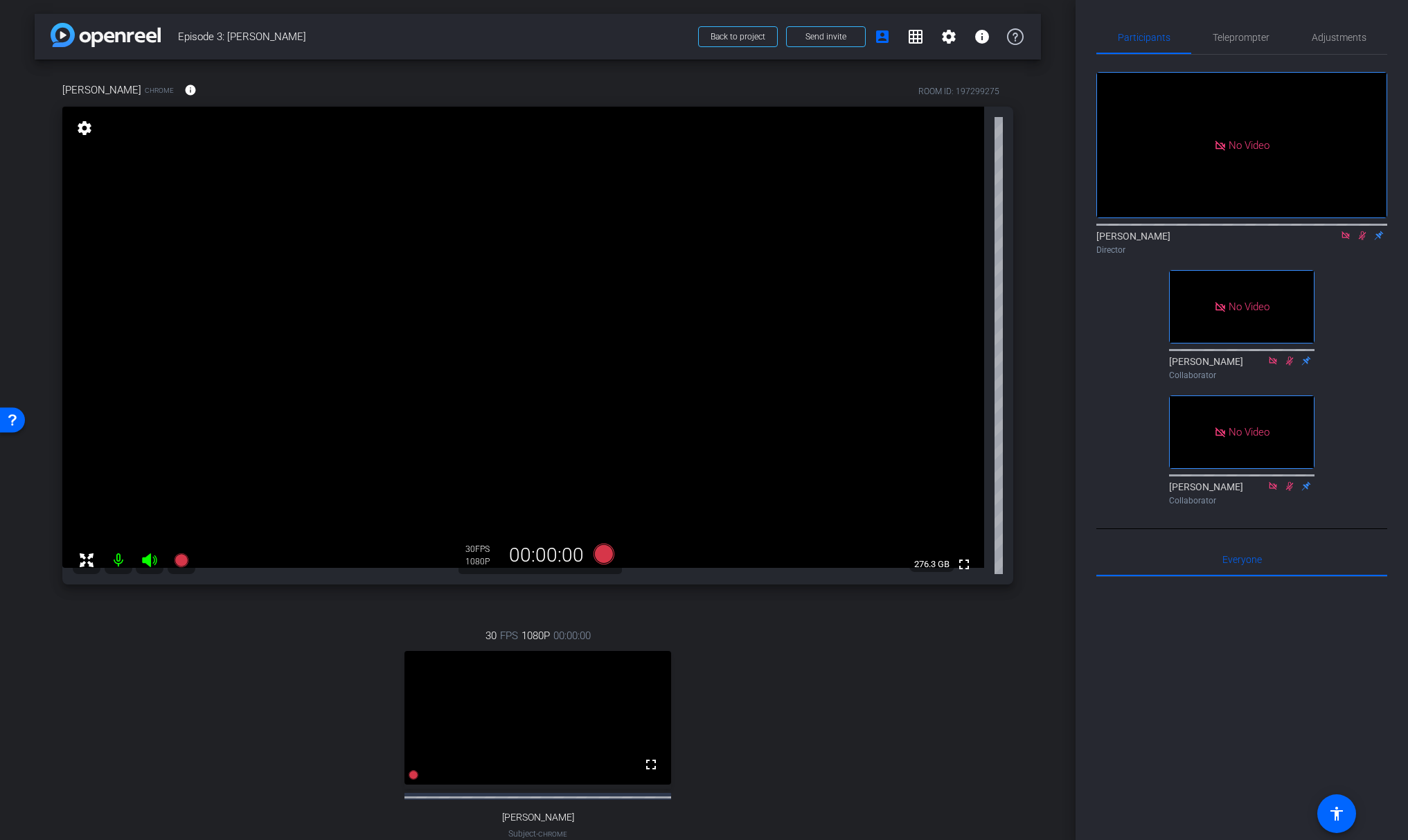
click at [1347, 240] on icon at bounding box center [1345, 235] width 11 height 9
click at [1348, 240] on icon at bounding box center [1345, 235] width 11 height 9
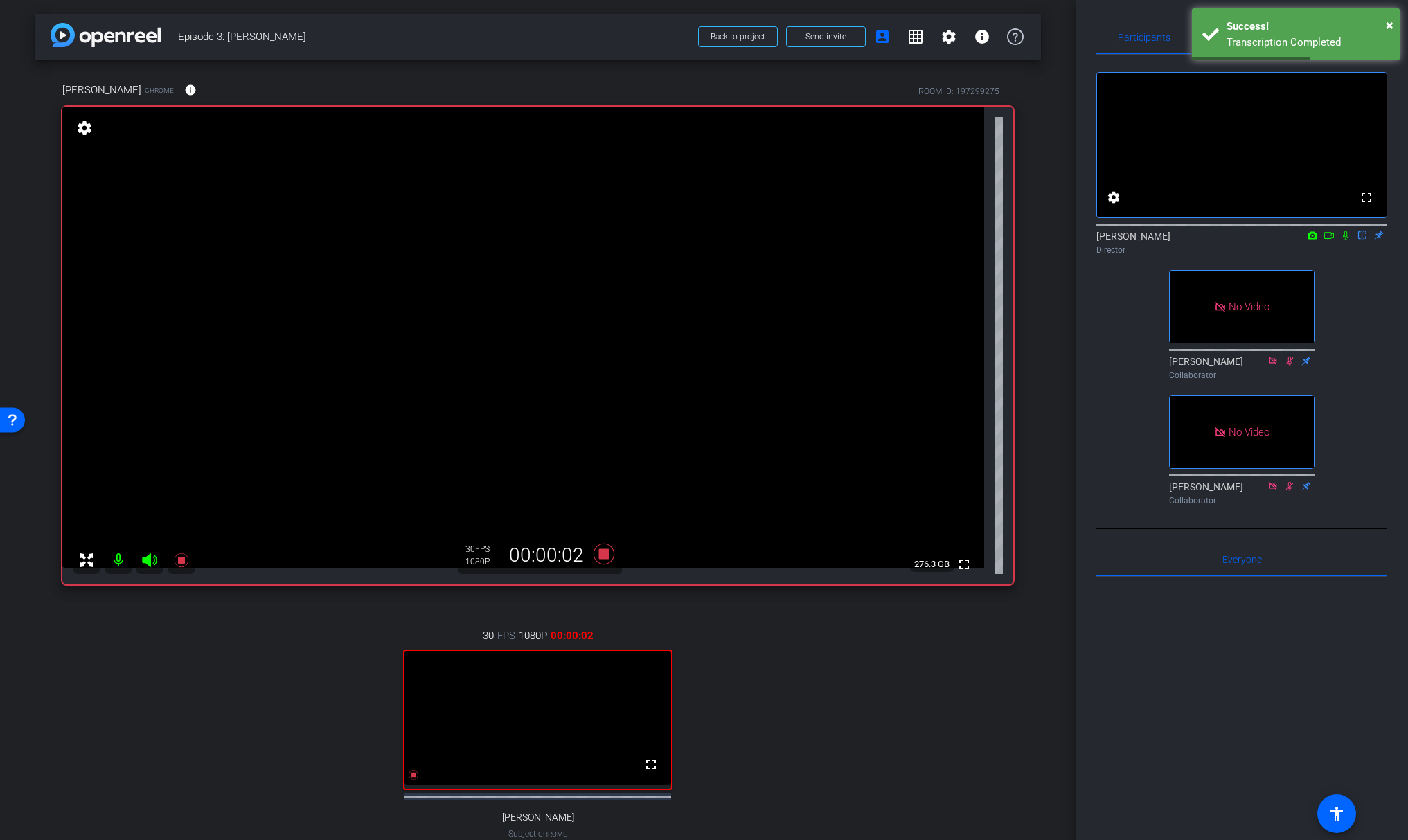
click at [1332, 240] on icon at bounding box center [1329, 235] width 11 height 9
click at [1360, 240] on icon at bounding box center [1362, 235] width 6 height 9
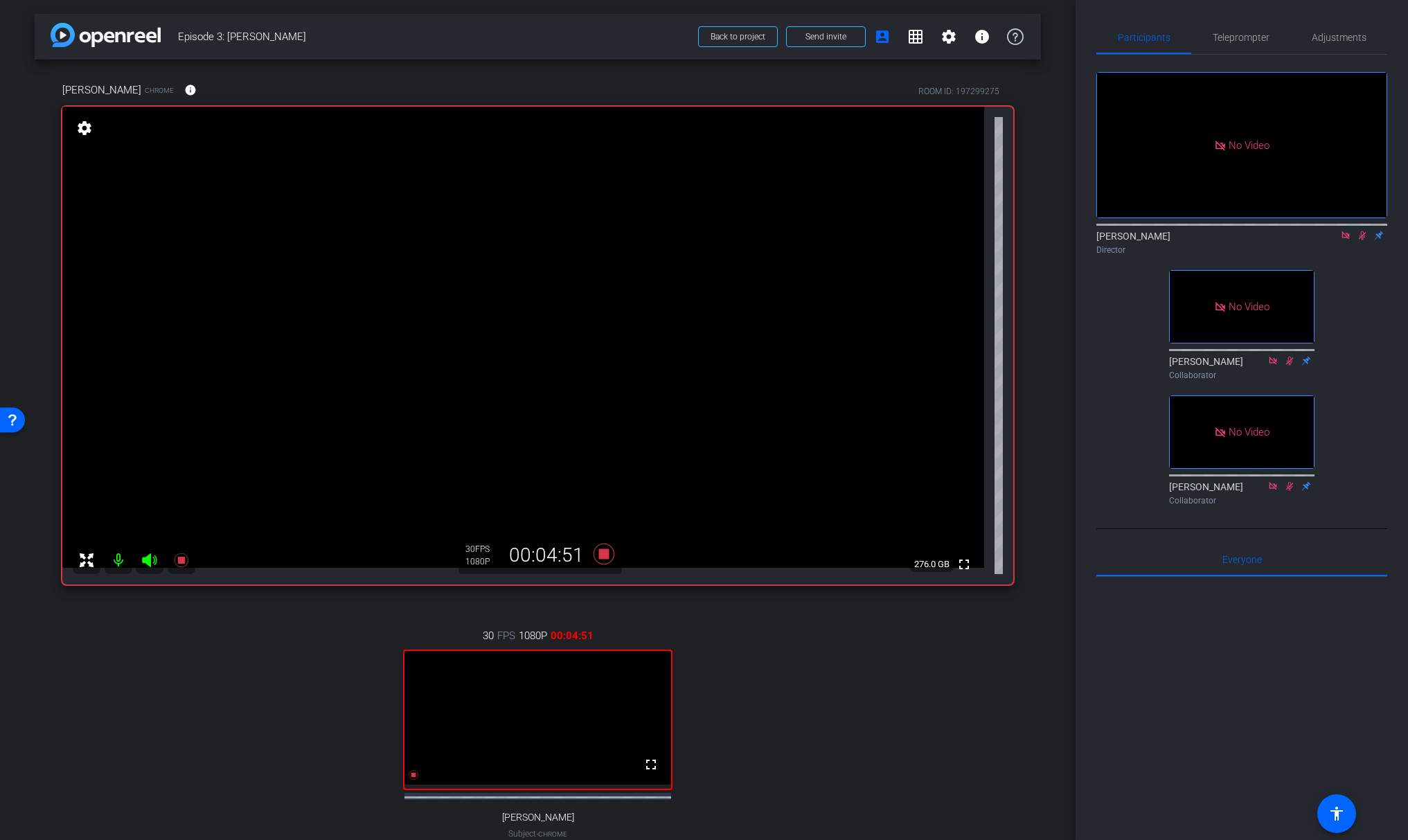
click at [1345, 239] on icon at bounding box center [1345, 234] width 8 height 8
click at [1329, 240] on icon at bounding box center [1329, 235] width 11 height 9
drag, startPoint x: 1344, startPoint y: 251, endPoint x: 1333, endPoint y: 258, distance: 13.0
click at [1333, 256] on div "[PERSON_NAME] Director" at bounding box center [1241, 243] width 291 height 27
click at [1346, 240] on icon at bounding box center [1345, 235] width 11 height 9
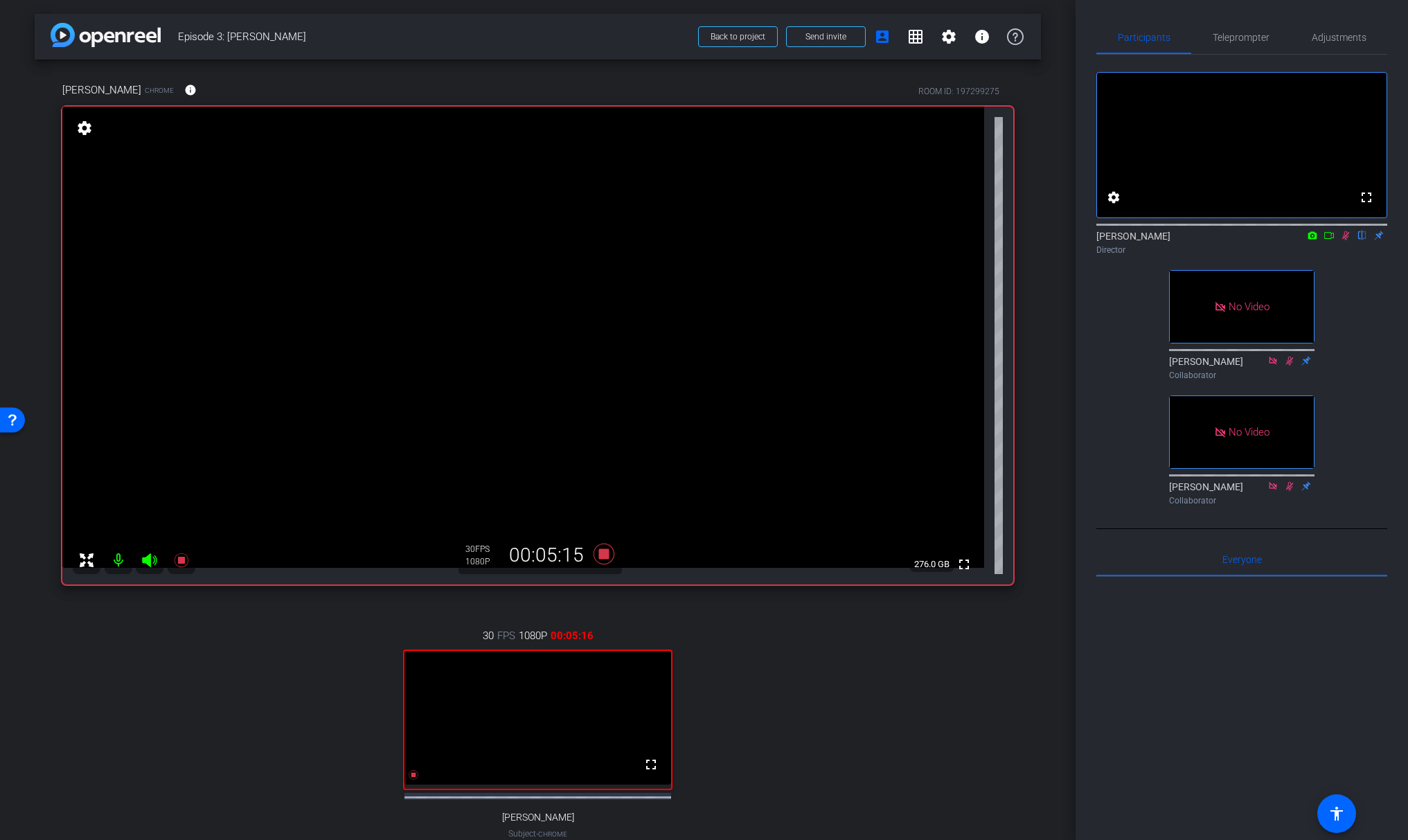
click at [1347, 240] on icon at bounding box center [1346, 235] width 8 height 9
click at [1330, 240] on icon at bounding box center [1329, 235] width 11 height 9
click at [1361, 240] on icon at bounding box center [1362, 235] width 6 height 9
click at [1346, 240] on icon at bounding box center [1345, 235] width 11 height 9
click at [1346, 240] on icon at bounding box center [1346, 235] width 8 height 9
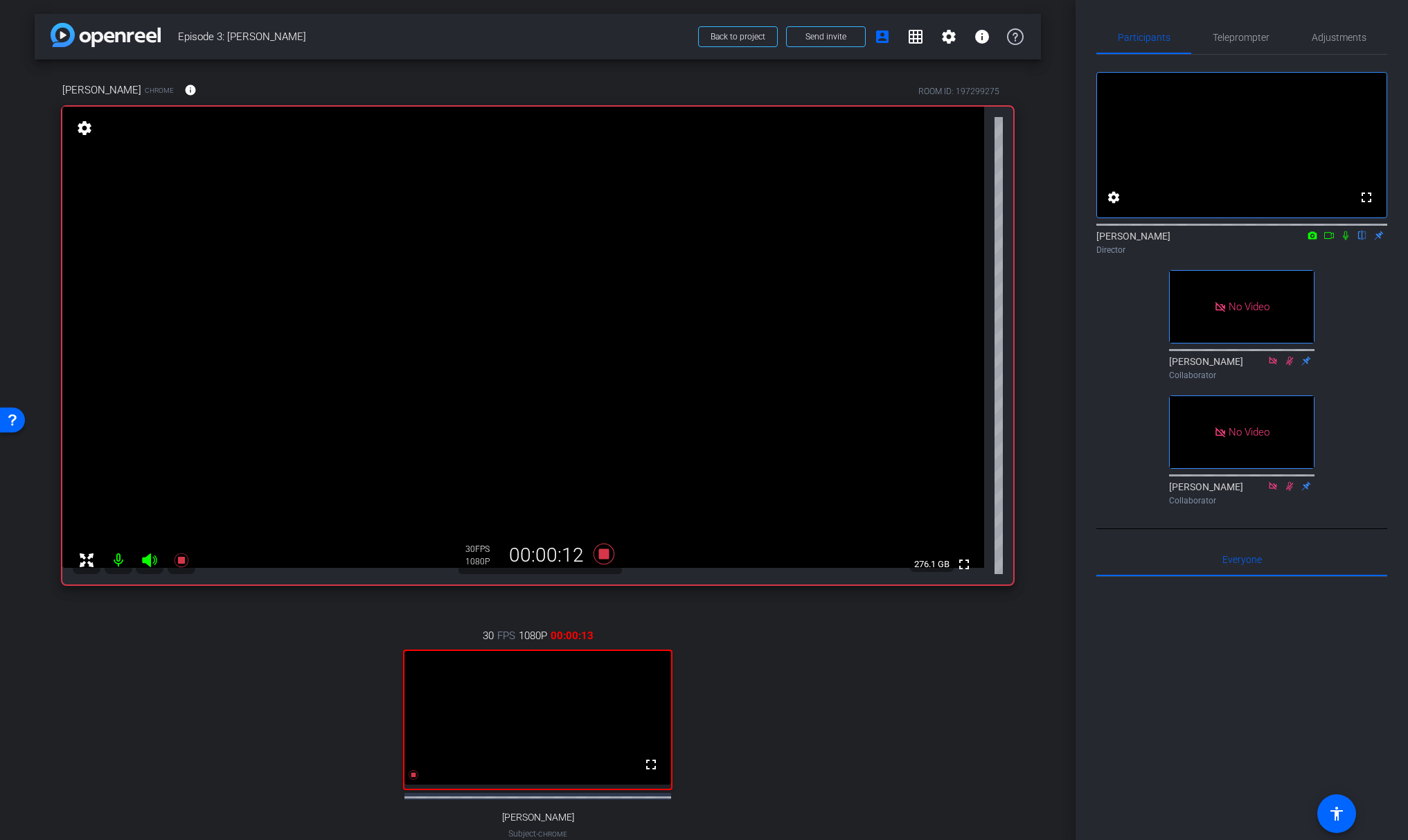
click at [1330, 240] on icon at bounding box center [1329, 235] width 11 height 9
click at [1360, 240] on icon at bounding box center [1362, 235] width 6 height 9
click at [1346, 239] on icon at bounding box center [1345, 234] width 8 height 8
click at [1347, 240] on icon at bounding box center [1346, 235] width 8 height 9
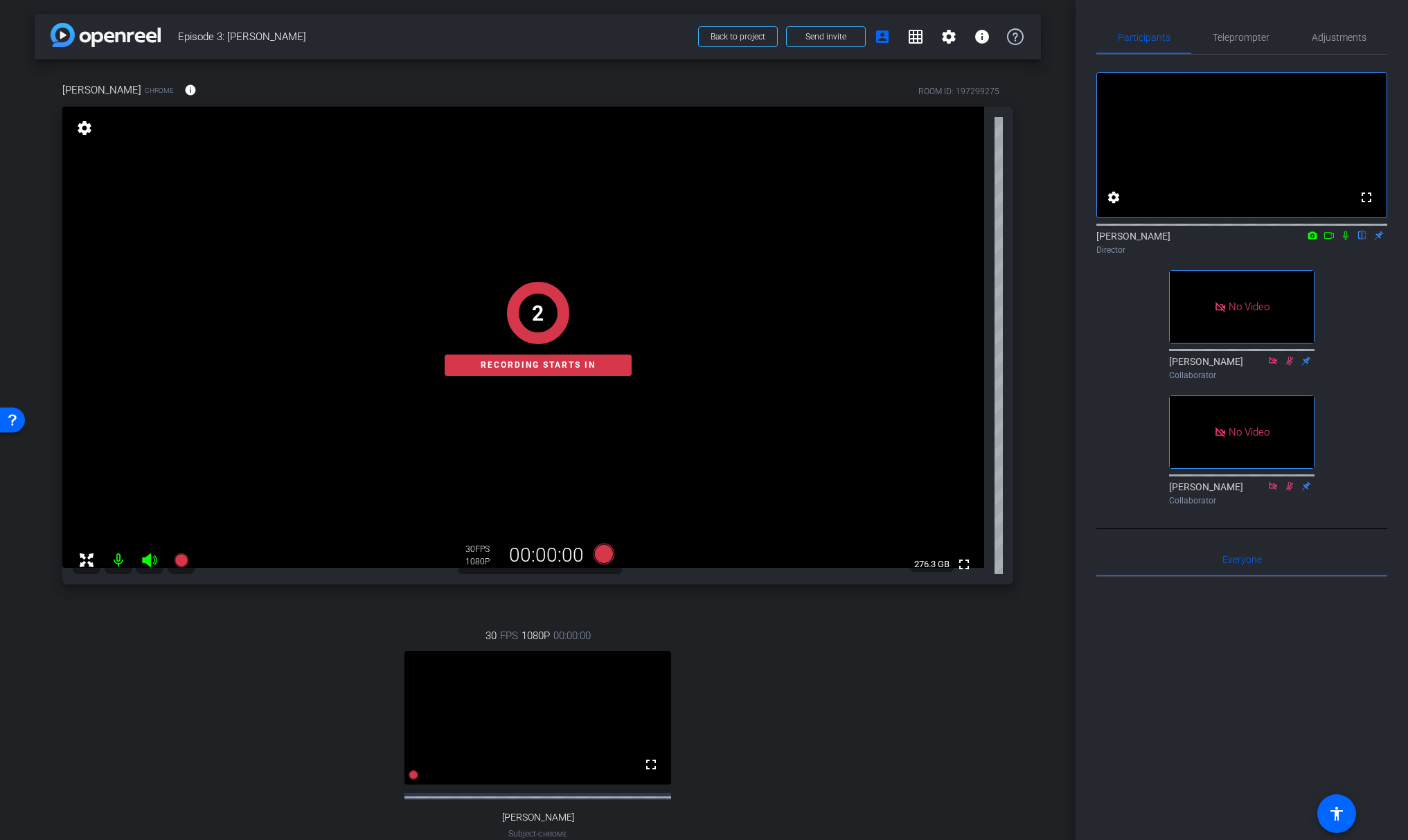
click at [1330, 240] on icon at bounding box center [1329, 235] width 11 height 9
click at [1359, 240] on icon at bounding box center [1362, 235] width 11 height 9
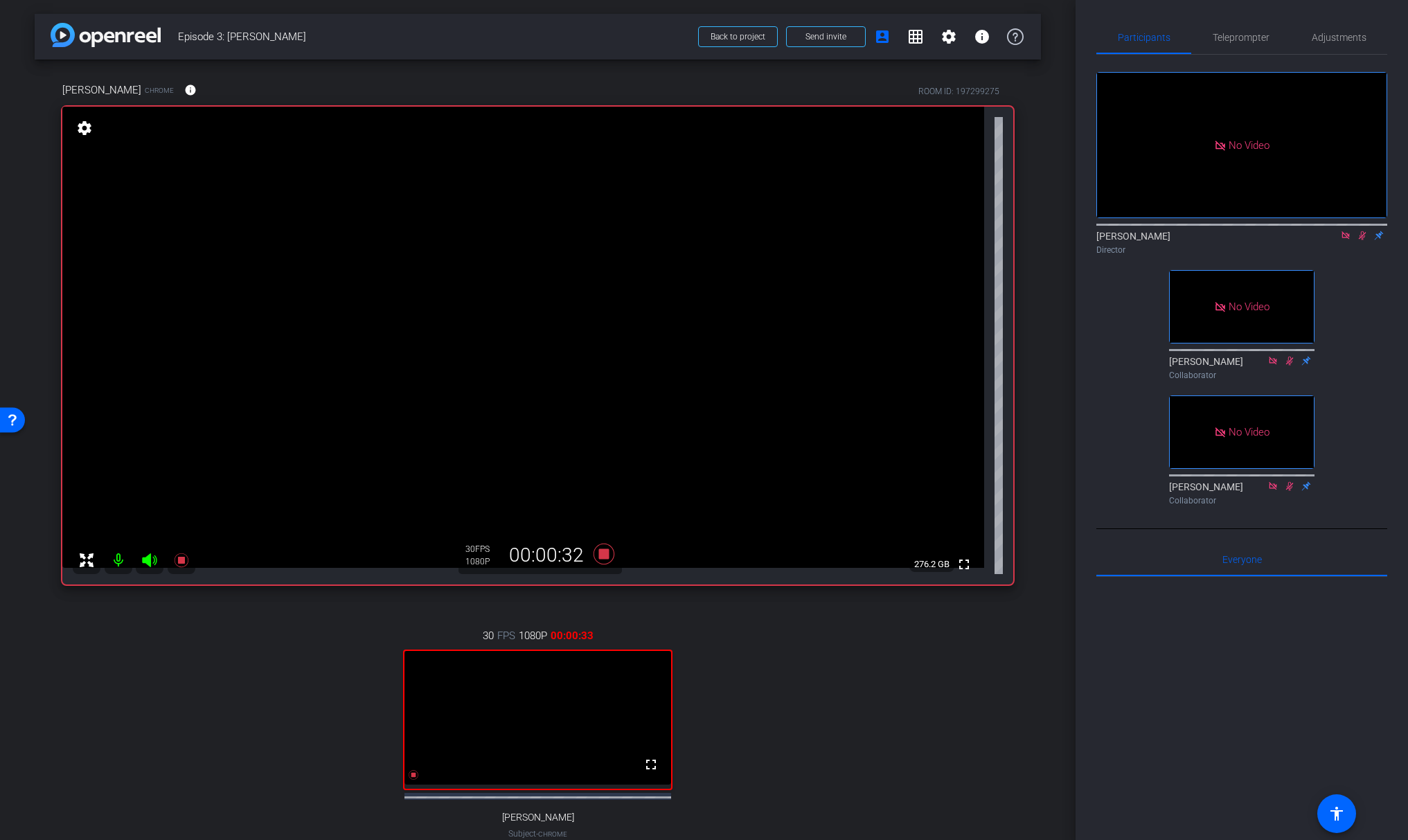
click at [1344, 240] on icon at bounding box center [1345, 235] width 11 height 9
click at [1346, 240] on icon at bounding box center [1345, 235] width 11 height 9
click at [1327, 240] on icon at bounding box center [1329, 235] width 11 height 9
click at [1362, 240] on icon at bounding box center [1362, 235] width 11 height 9
click at [1343, 240] on icon at bounding box center [1345, 235] width 11 height 9
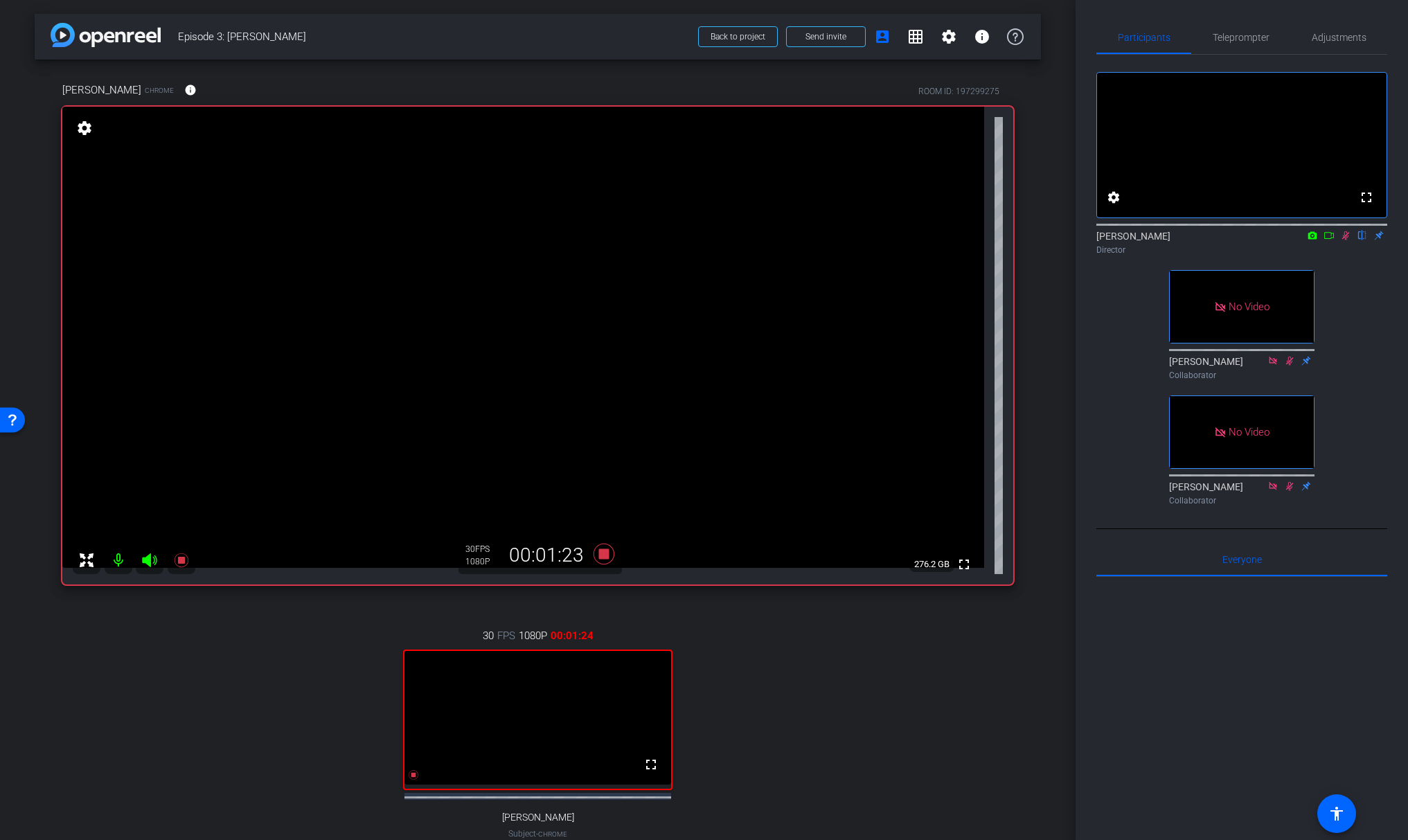
click at [1345, 240] on icon at bounding box center [1345, 235] width 11 height 9
